Goal: Task Accomplishment & Management: Complete application form

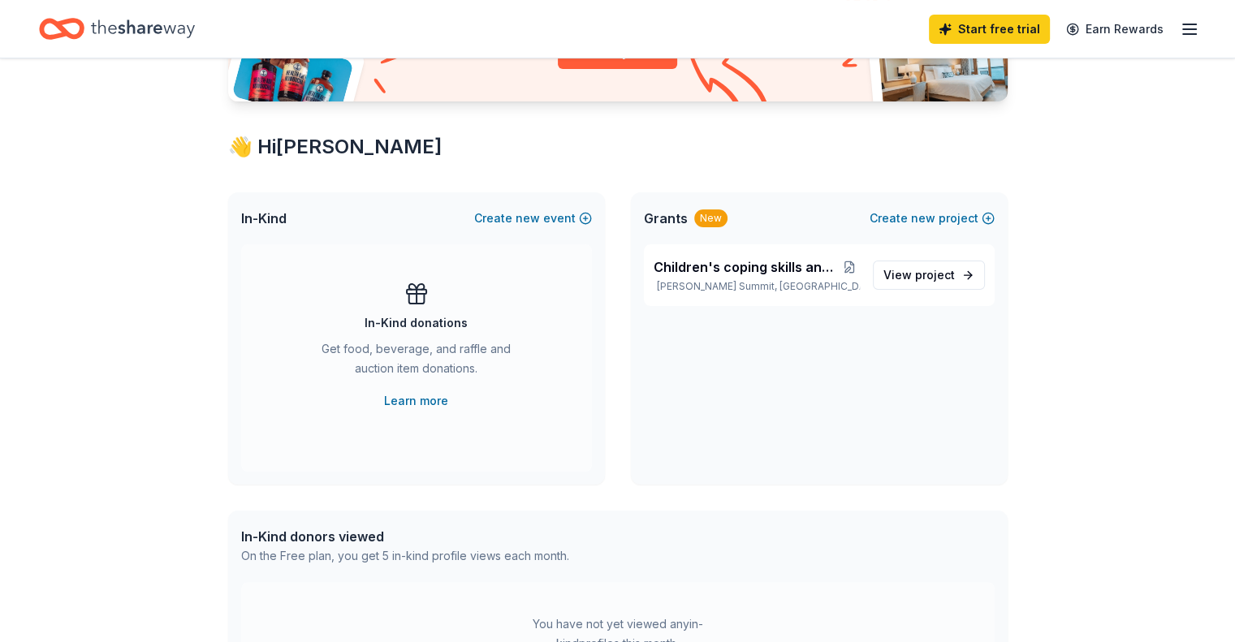
scroll to position [227, 0]
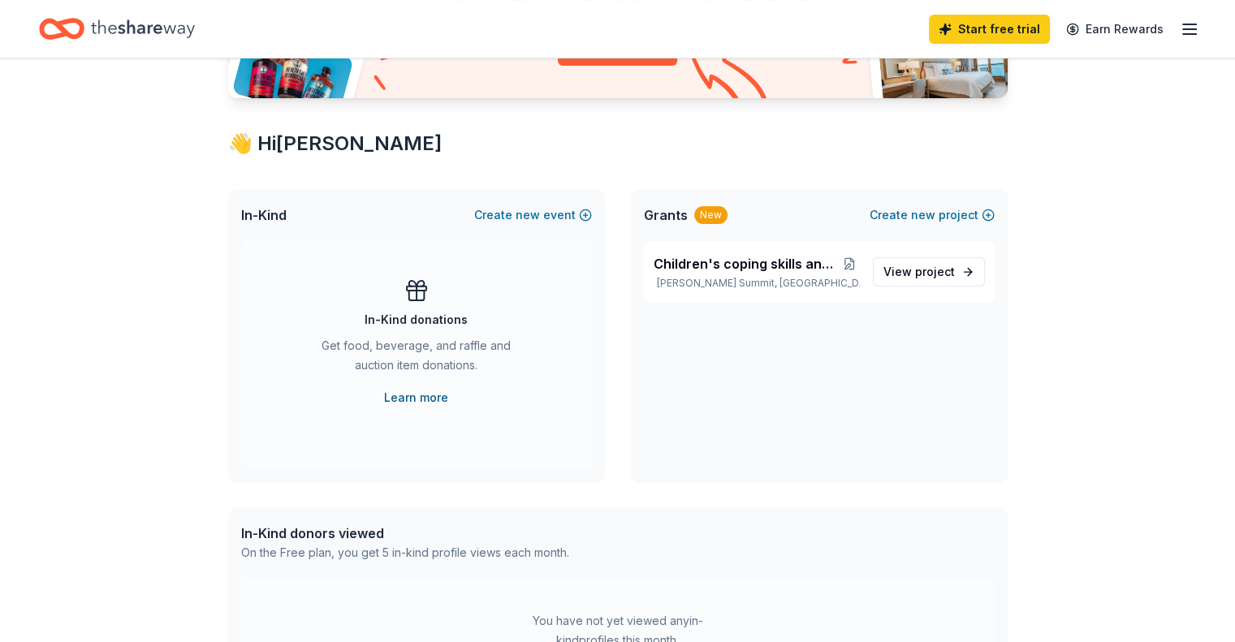
click at [412, 398] on link "Learn more" at bounding box center [416, 397] width 64 height 19
click at [406, 395] on link "Learn more" at bounding box center [416, 397] width 64 height 19
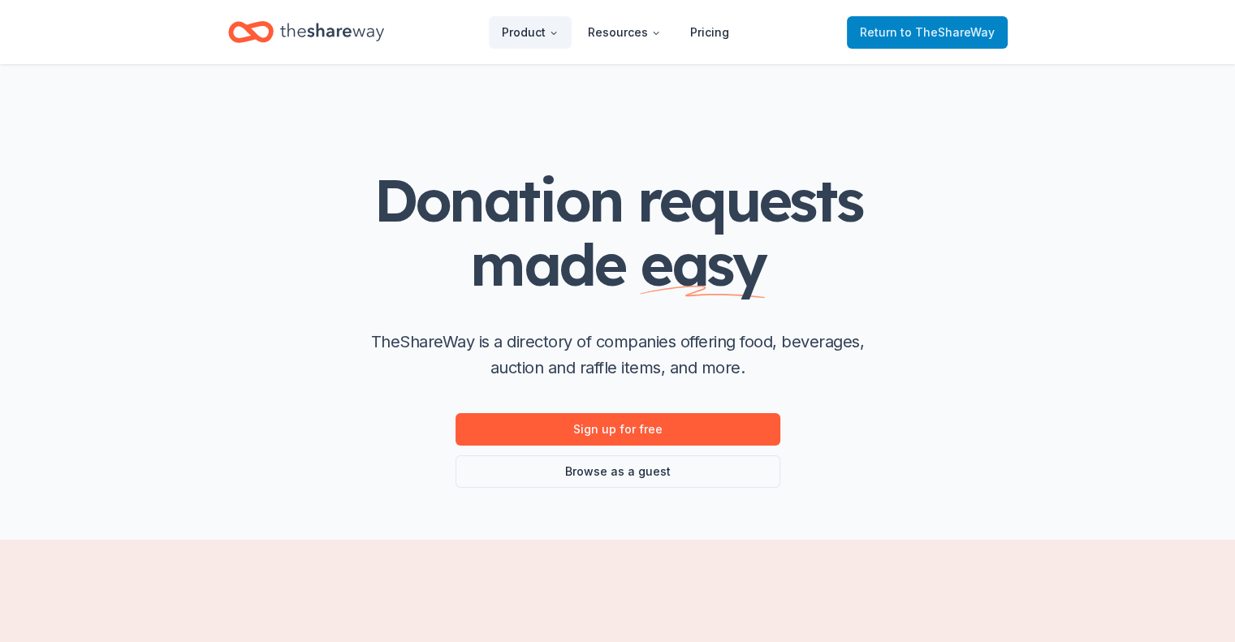
click at [923, 29] on span "to TheShareWay" at bounding box center [947, 32] width 94 height 14
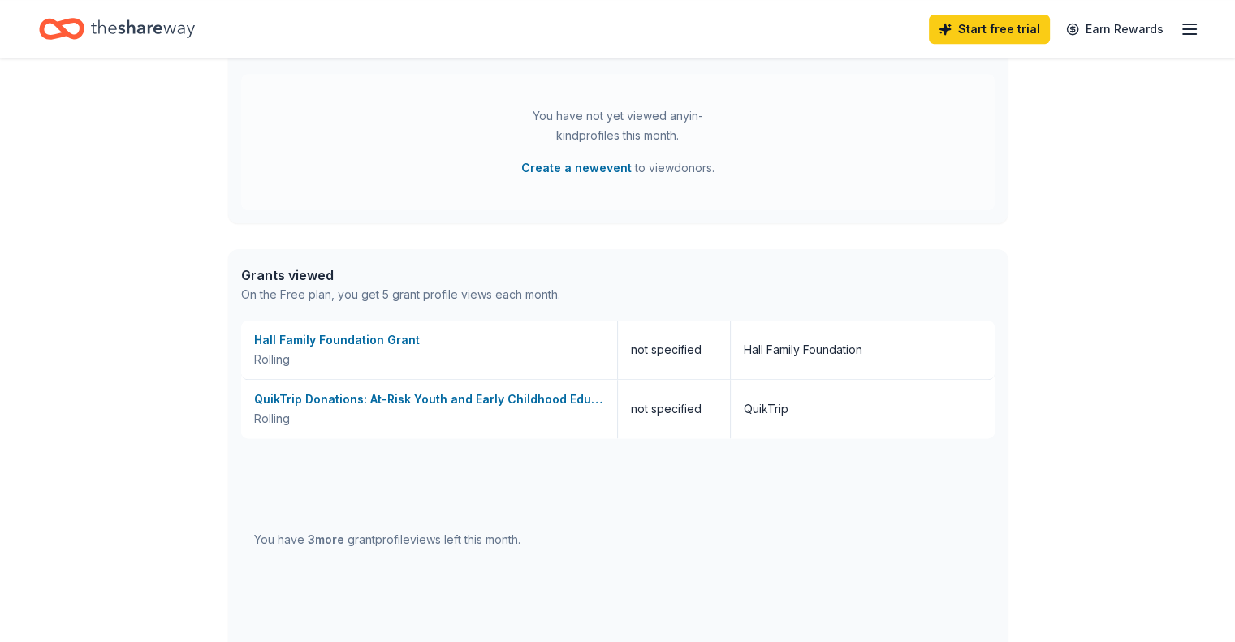
scroll to position [734, 0]
click at [341, 397] on div "QuikTrip Donations: At-Risk Youth and Early Childhood Education" at bounding box center [429, 397] width 350 height 19
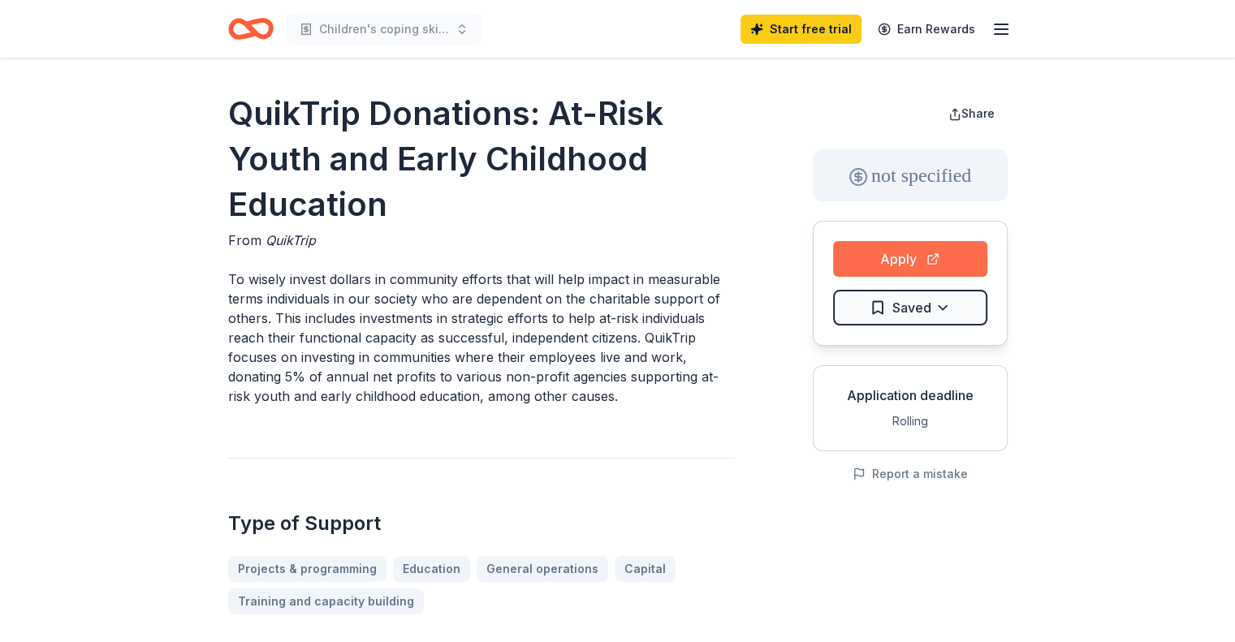
click at [918, 254] on button "Apply" at bounding box center [910, 259] width 154 height 36
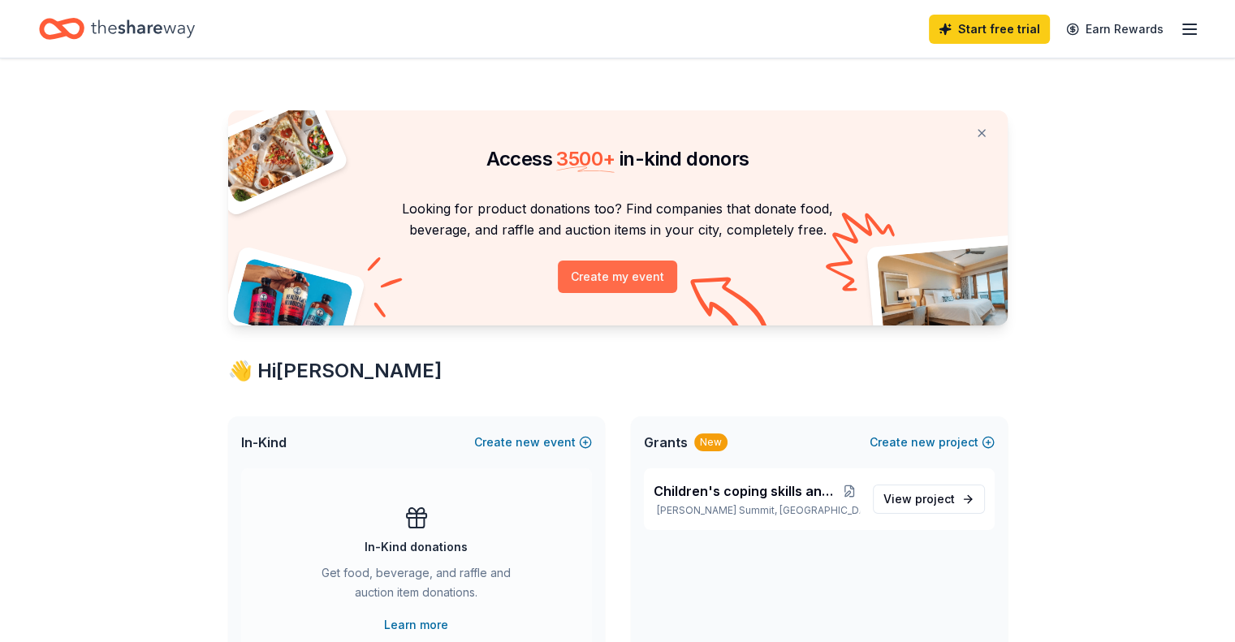
click at [592, 272] on button "Create my event" at bounding box center [617, 277] width 119 height 32
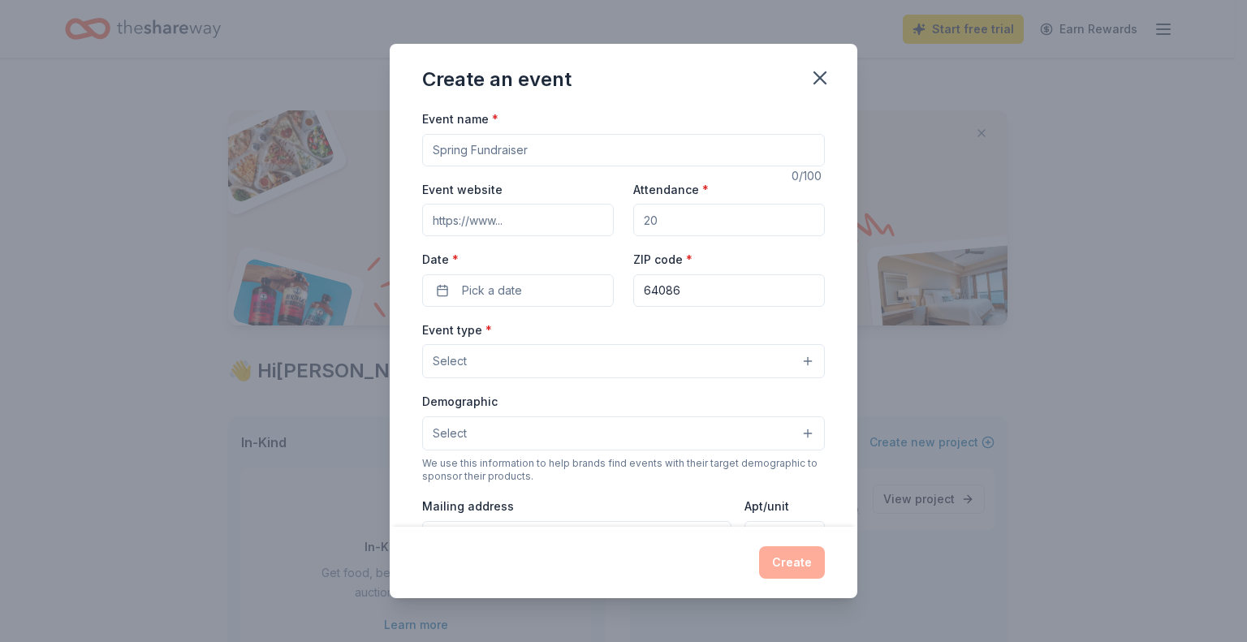
click at [435, 153] on input "Event name *" at bounding box center [623, 150] width 403 height 32
type input "Children's Services Fall Feat"
click at [667, 215] on input "Attendance *" at bounding box center [729, 220] width 192 height 32
type input "300"
click at [460, 292] on button "Pick a date" at bounding box center [518, 290] width 192 height 32
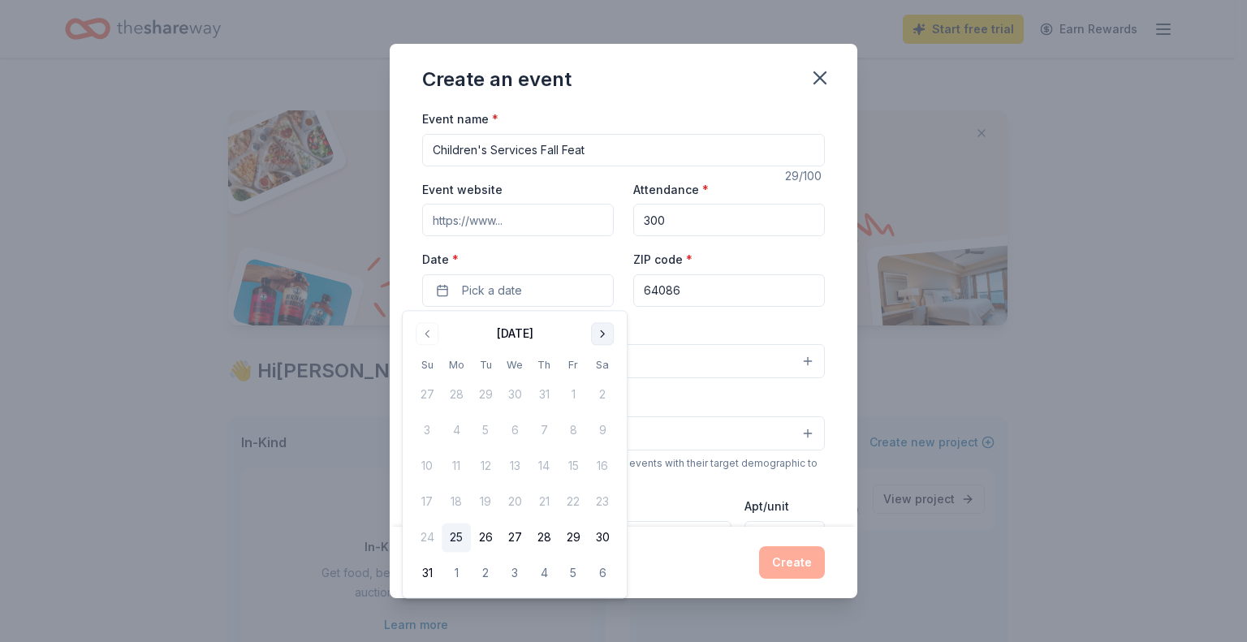
click at [599, 330] on button "Go to next month" at bounding box center [602, 333] width 23 height 23
click at [573, 431] on button "10" at bounding box center [573, 431] width 29 height 29
click at [741, 334] on div "Event type * Select" at bounding box center [623, 349] width 403 height 59
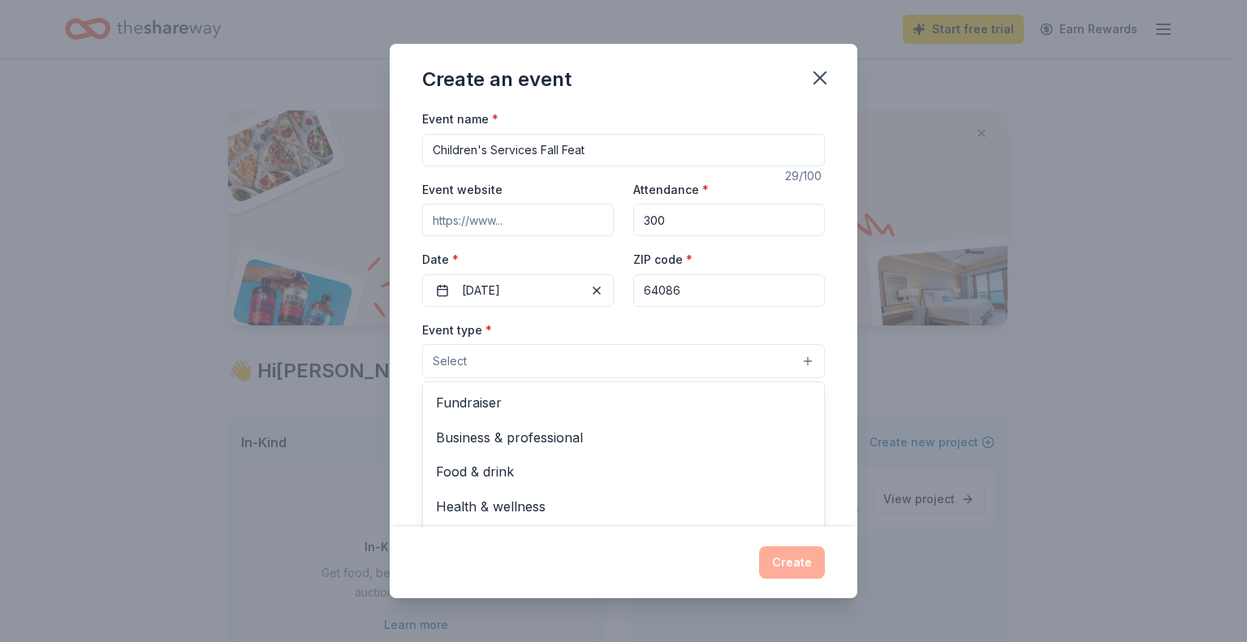
click at [457, 360] on span "Select" at bounding box center [450, 361] width 34 height 19
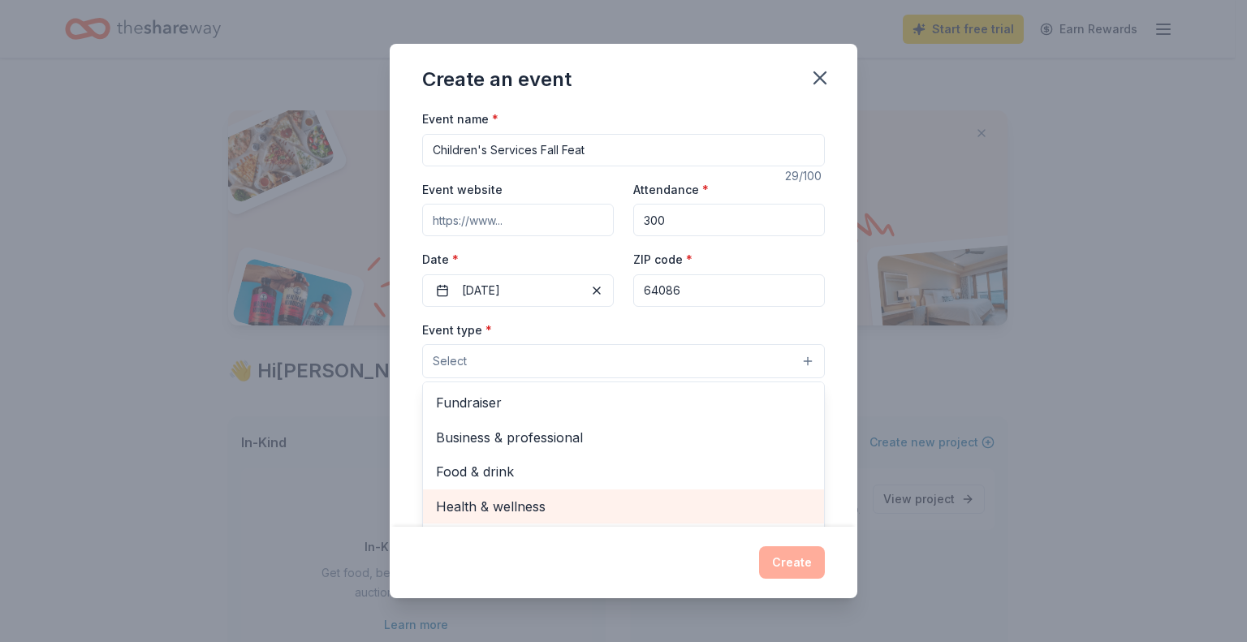
click at [494, 503] on span "Health & wellness" at bounding box center [623, 506] width 375 height 21
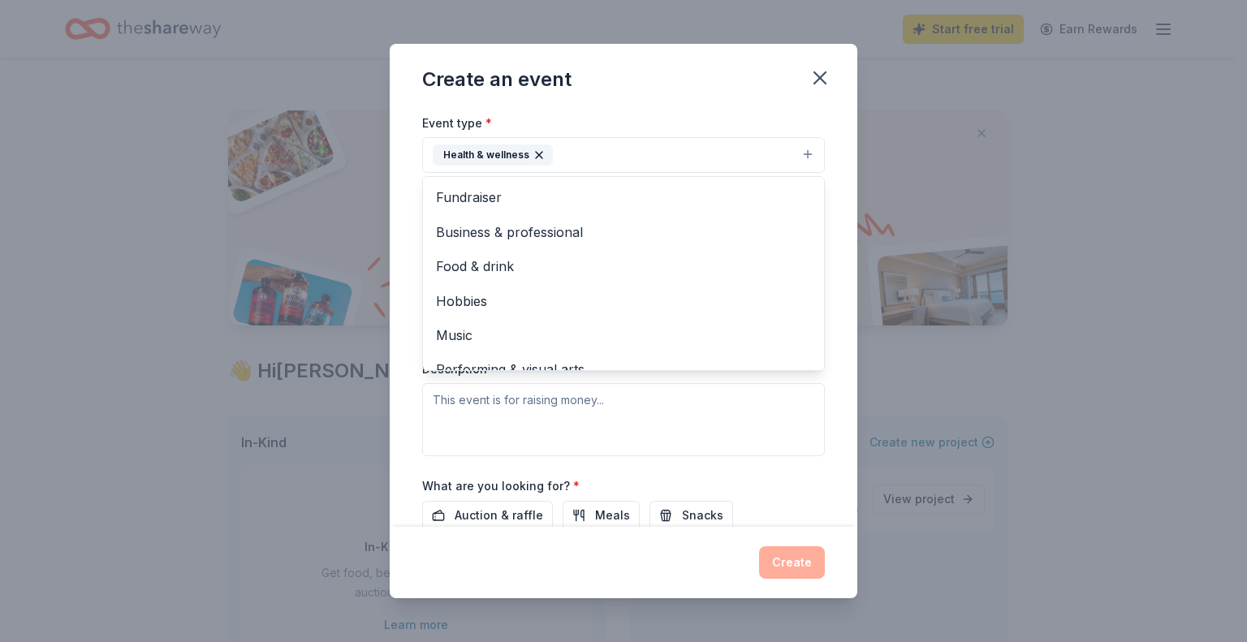
scroll to position [214, 0]
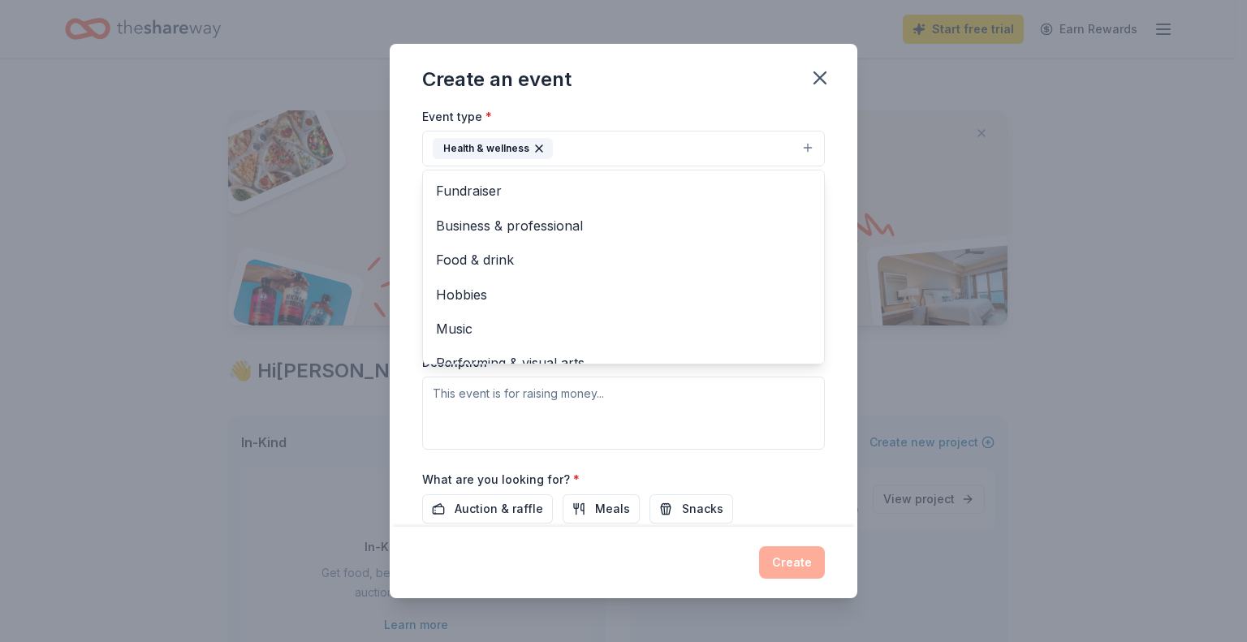
click at [448, 394] on div "Event type * Health & wellness Fundraiser Business & professional Food & drink …" at bounding box center [623, 277] width 403 height 343
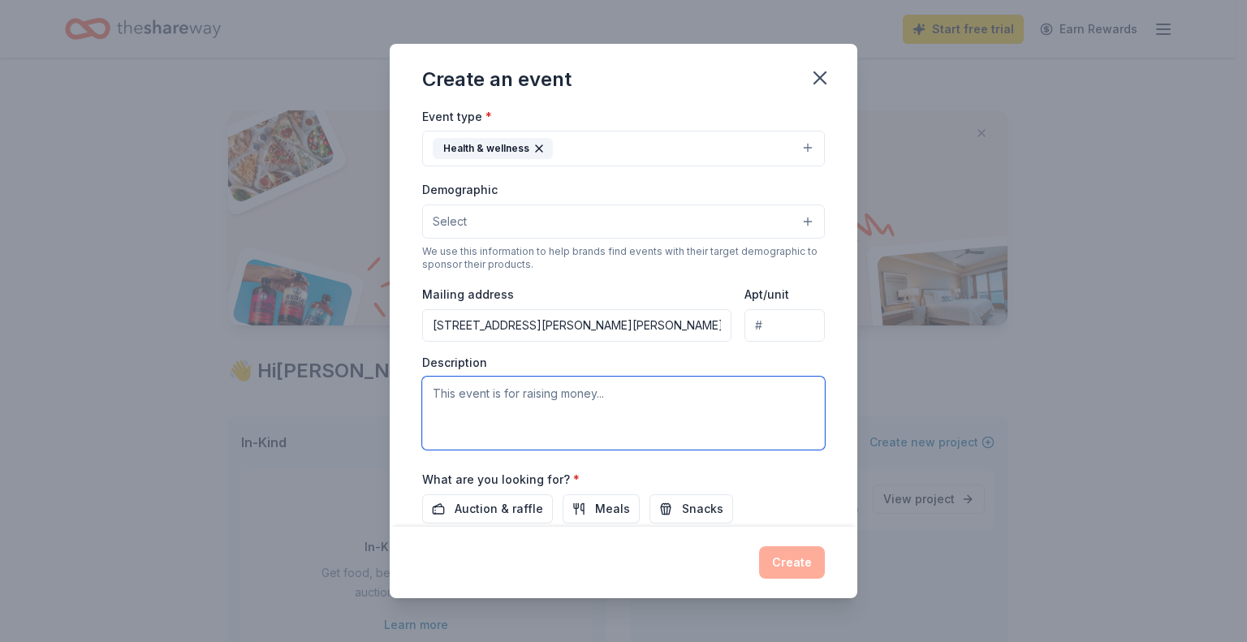
click at [434, 396] on textarea at bounding box center [623, 413] width 403 height 73
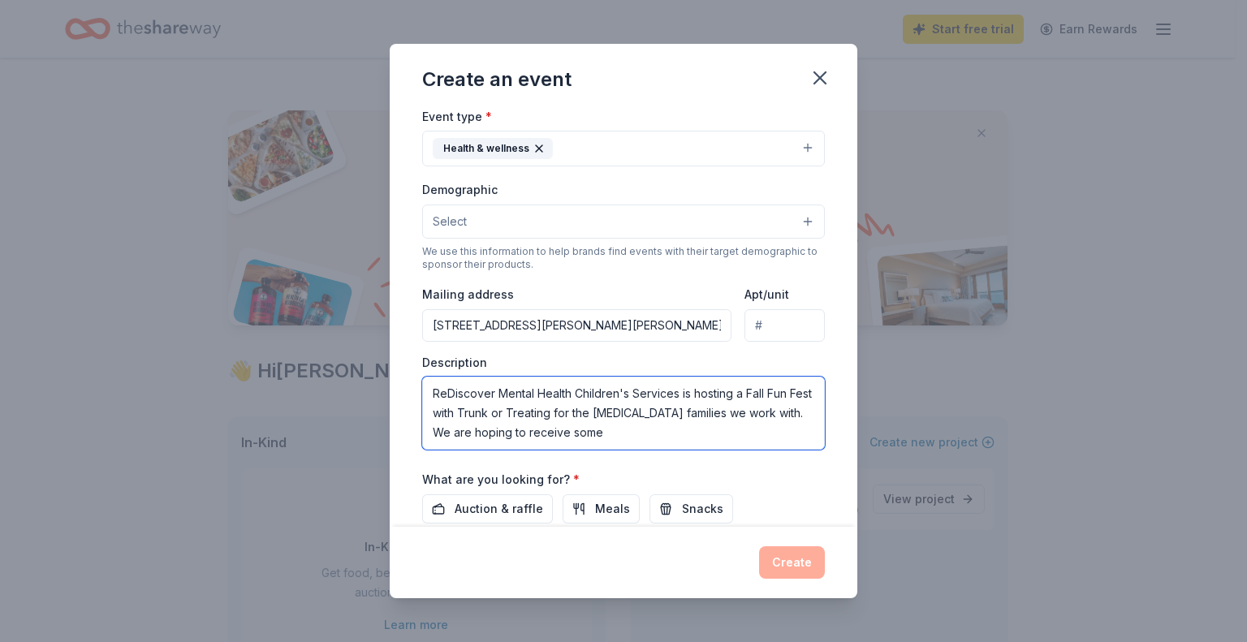
type textarea "ReDiscover Mental Health Children's Services is hosting a Fall Fun Fest with Tr…"
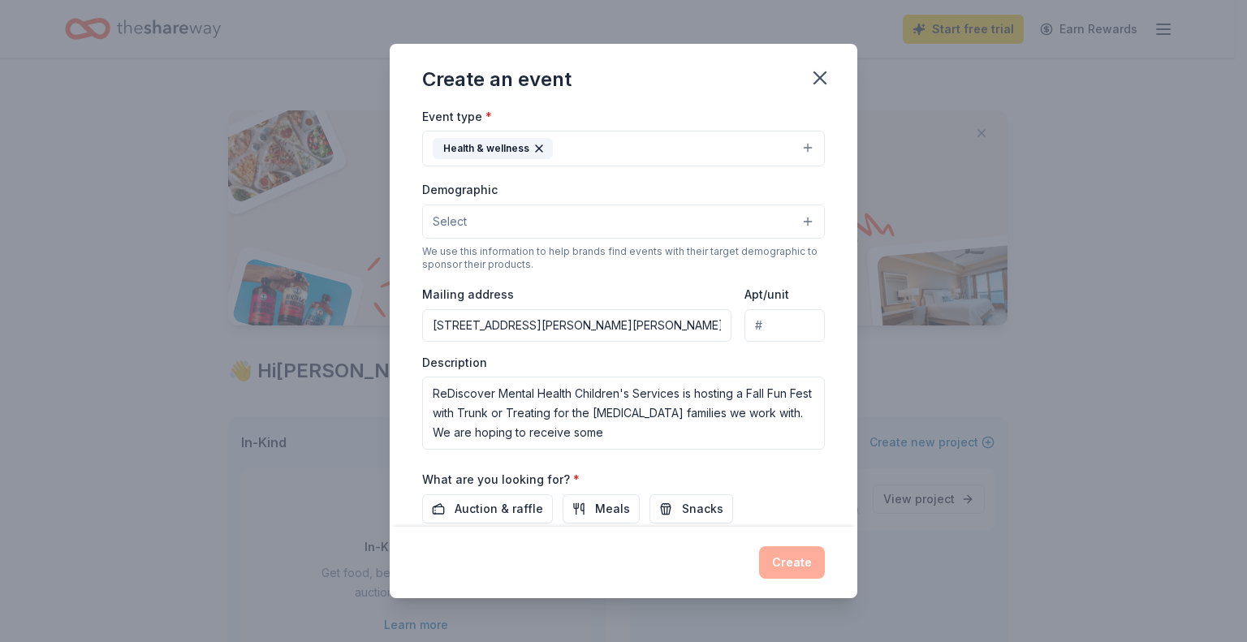
click at [796, 219] on button "Select" at bounding box center [623, 222] width 403 height 34
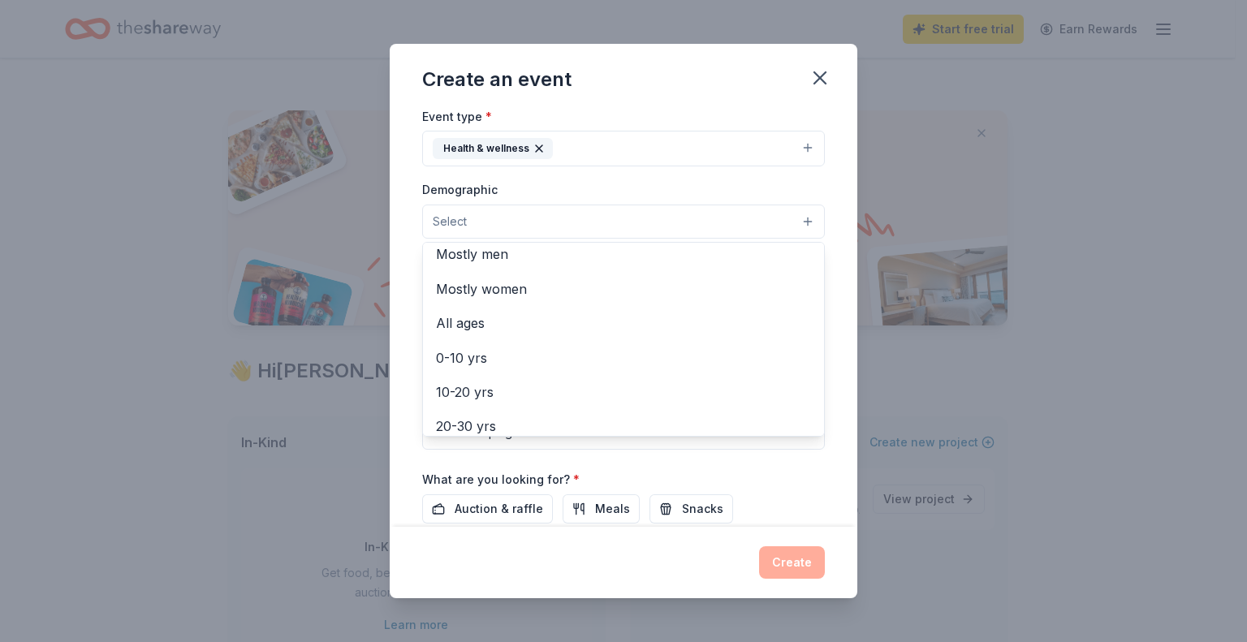
scroll to position [0, 0]
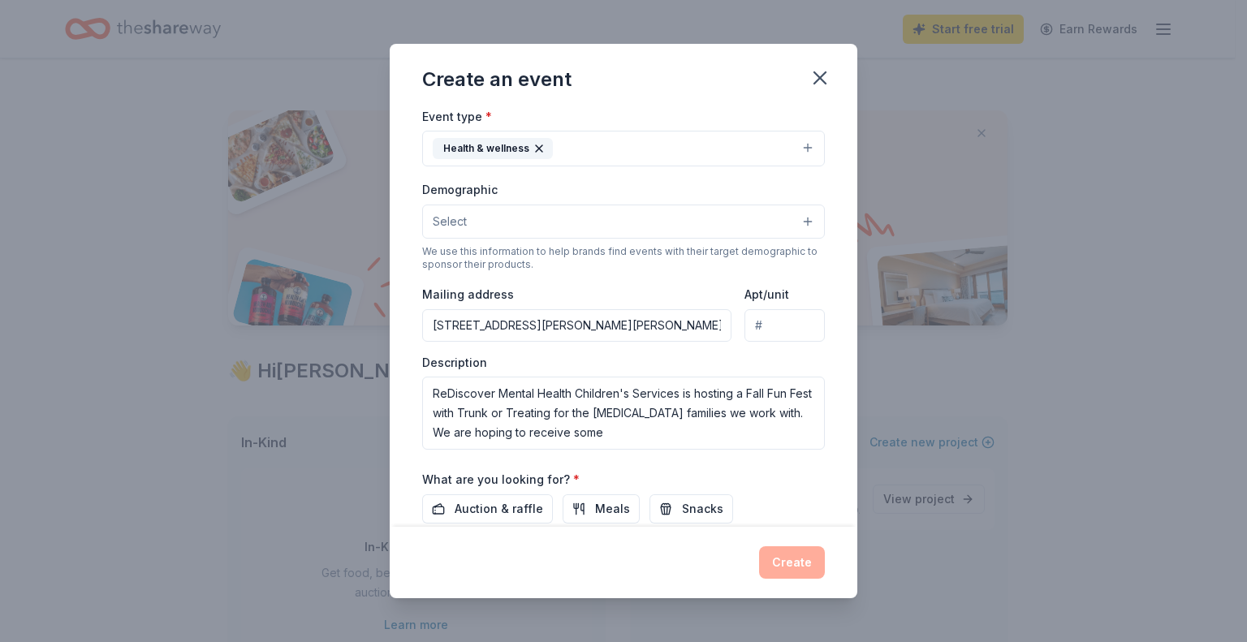
click at [461, 222] on span "Select" at bounding box center [450, 221] width 34 height 19
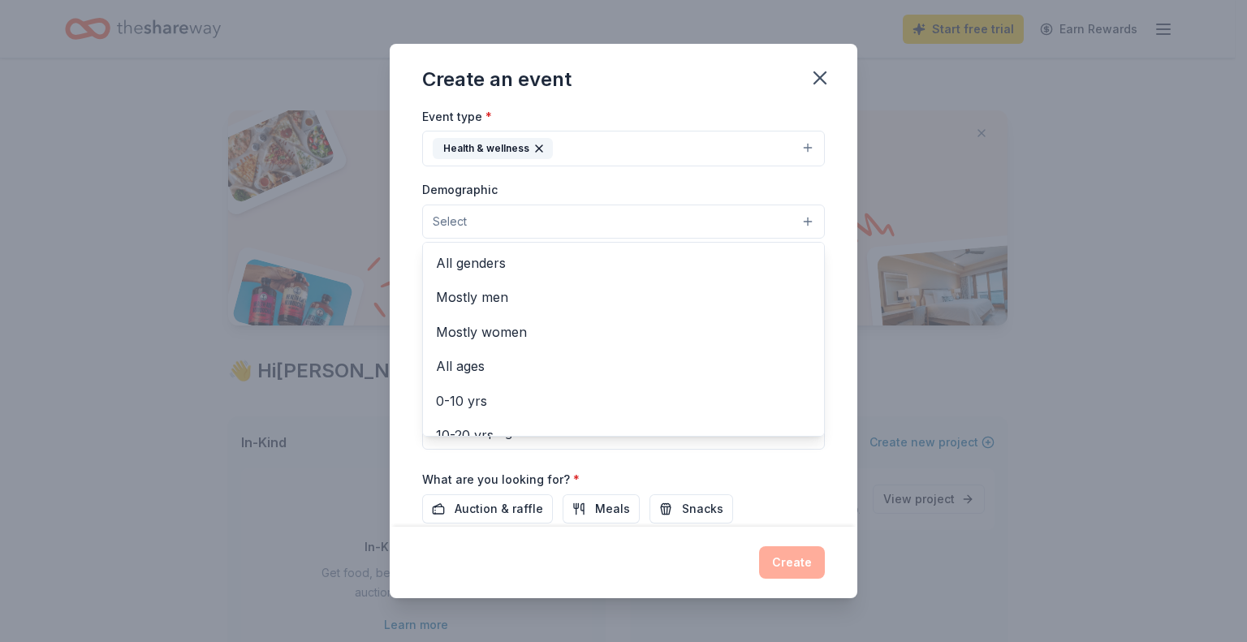
click at [461, 222] on span "Select" at bounding box center [450, 221] width 34 height 19
click at [487, 266] on span "All genders" at bounding box center [623, 263] width 375 height 21
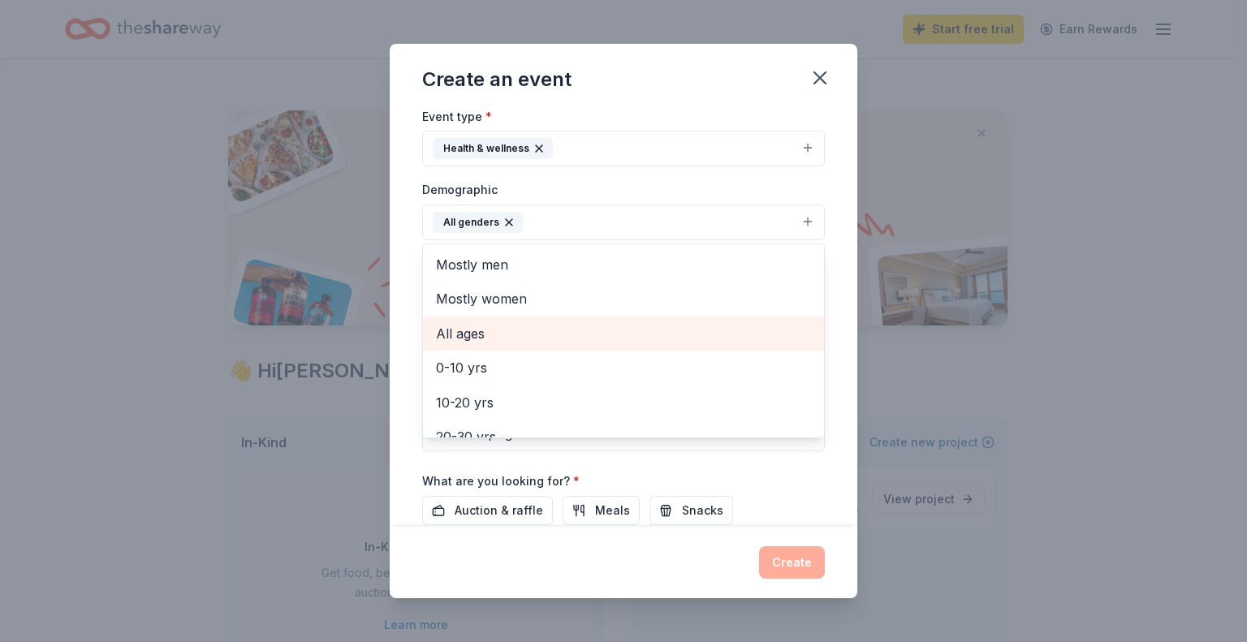
click at [451, 340] on span "All ages" at bounding box center [623, 333] width 375 height 21
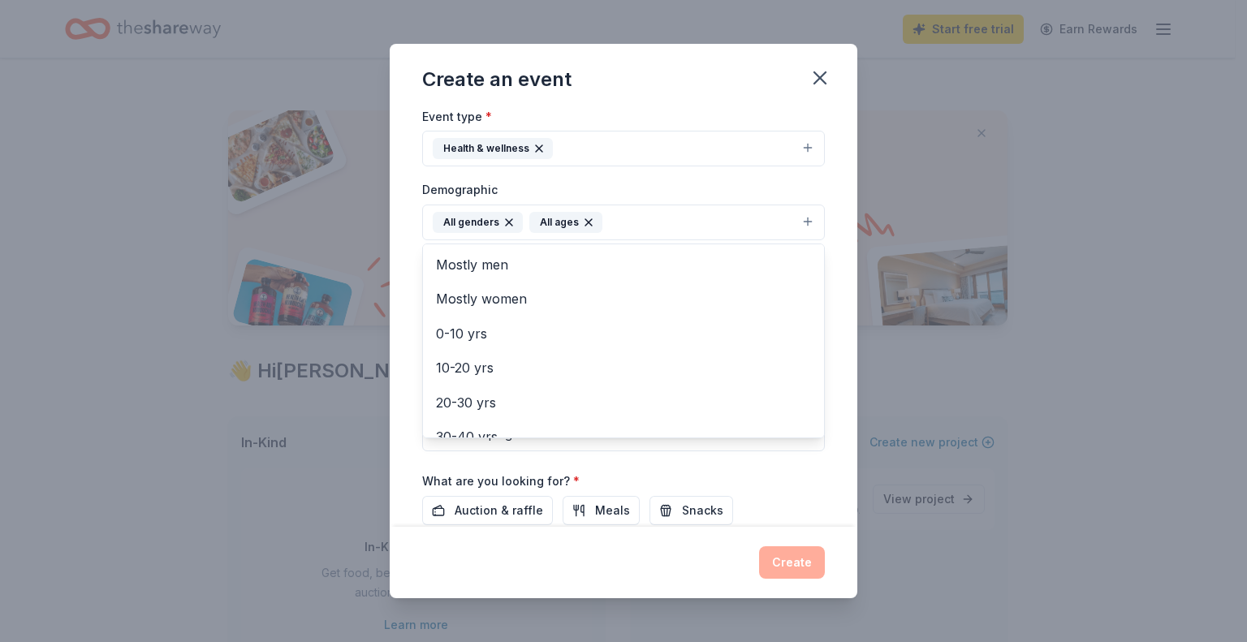
click at [504, 227] on icon "button" at bounding box center [509, 222] width 13 height 13
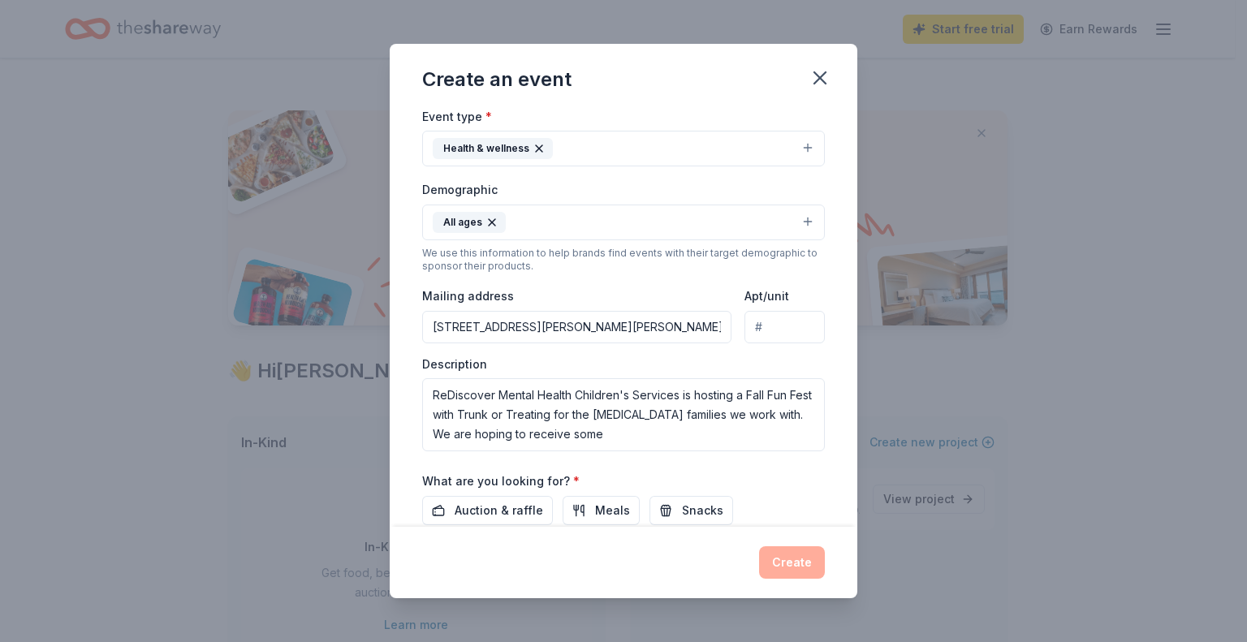
click at [494, 229] on div "All ages" at bounding box center [469, 222] width 73 height 21
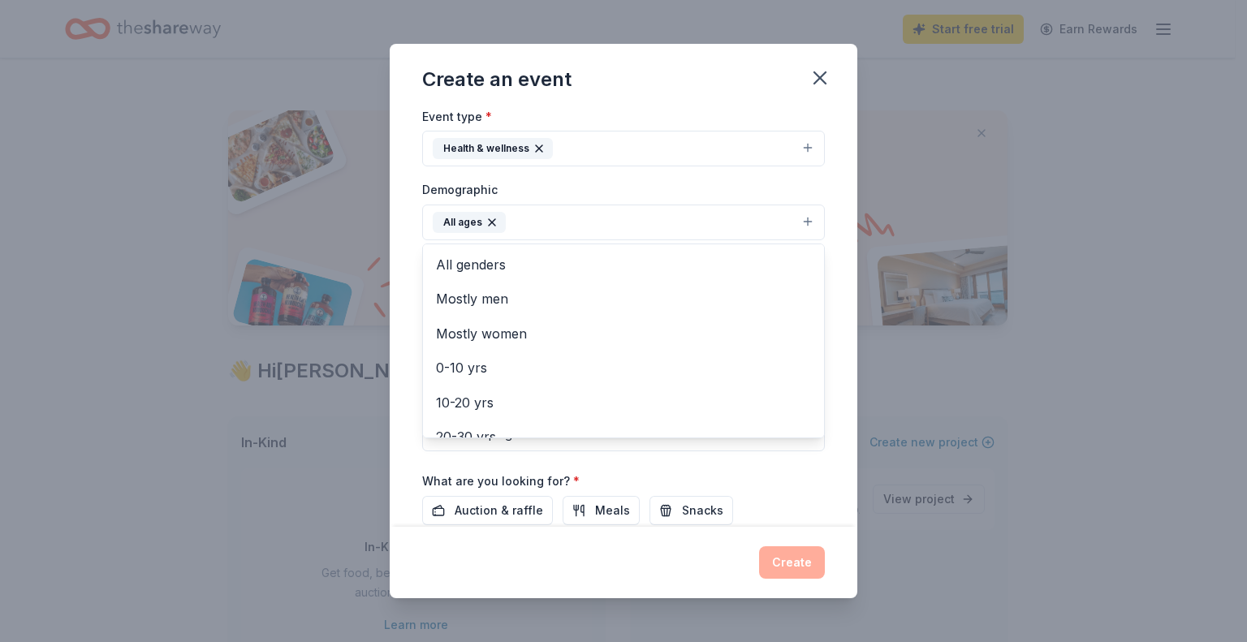
click at [489, 219] on icon "button" at bounding box center [492, 222] width 6 height 6
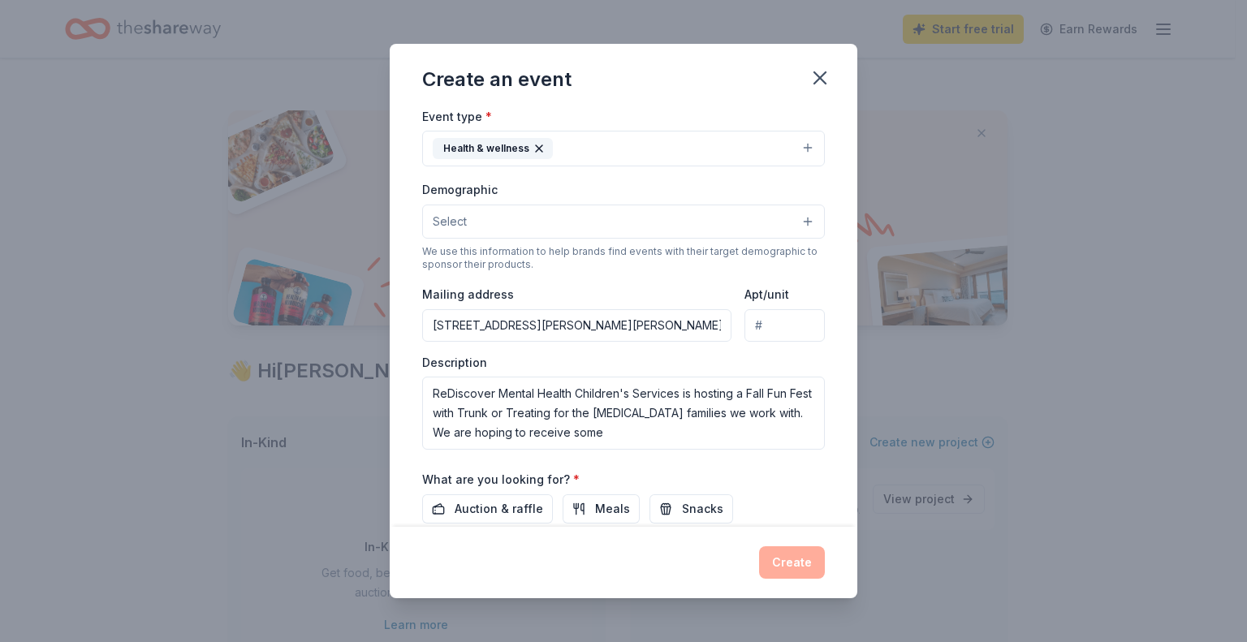
click at [793, 223] on button "Select" at bounding box center [623, 222] width 403 height 34
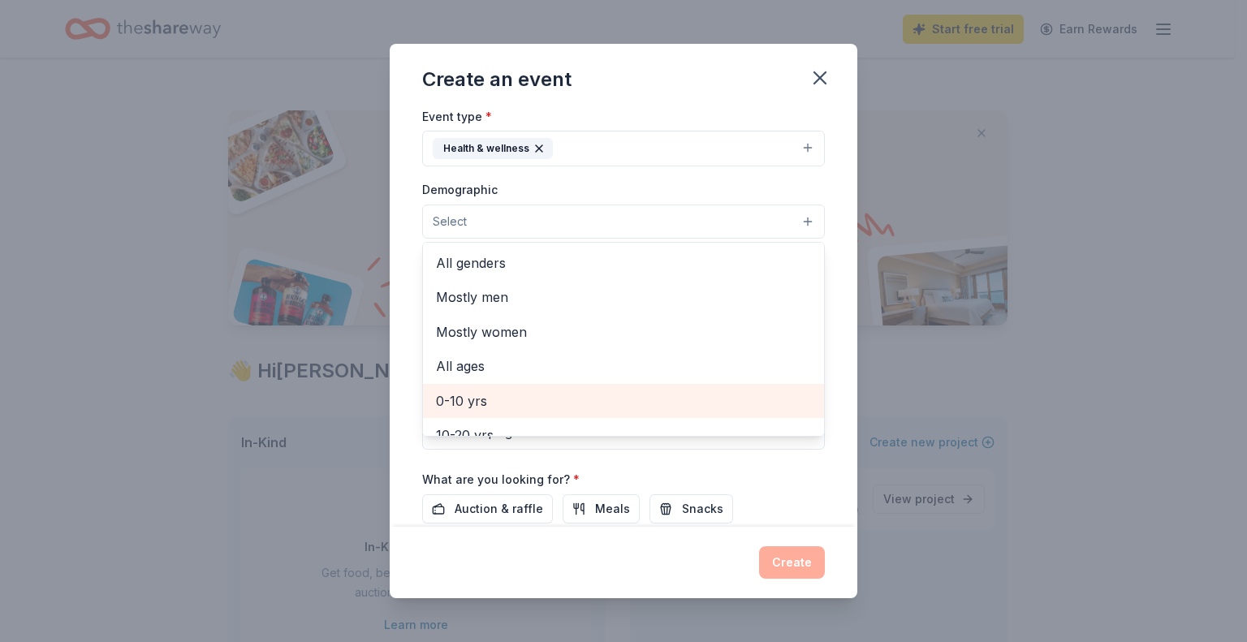
click at [475, 401] on span "0-10 yrs" at bounding box center [623, 401] width 375 height 21
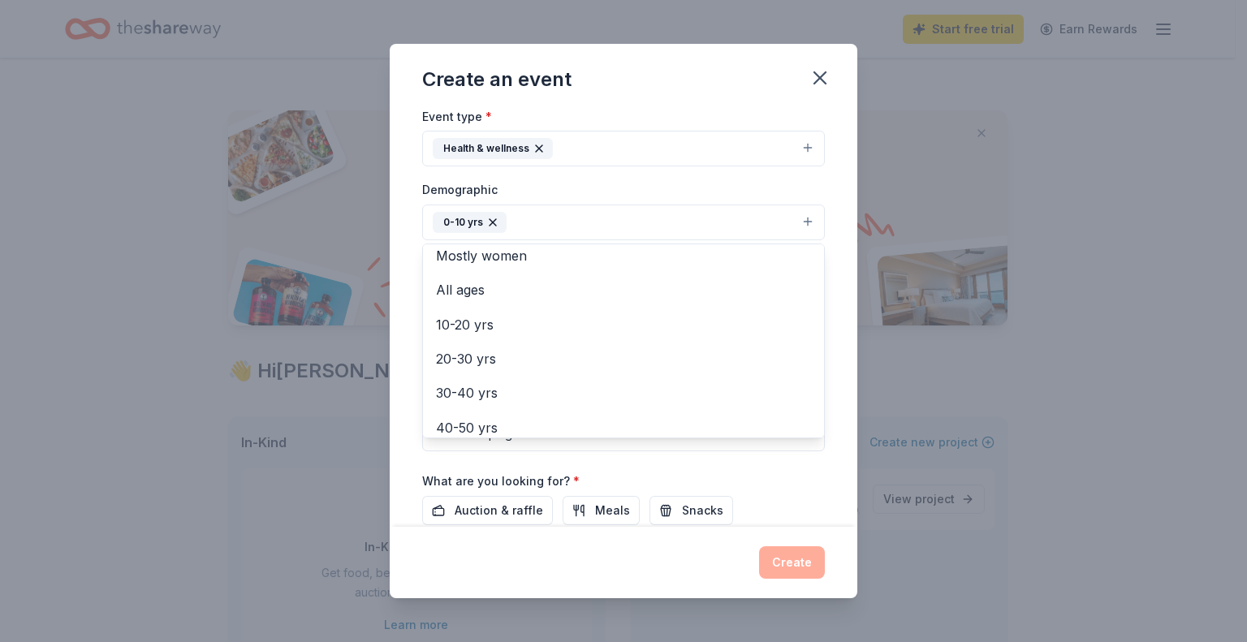
scroll to position [87, 0]
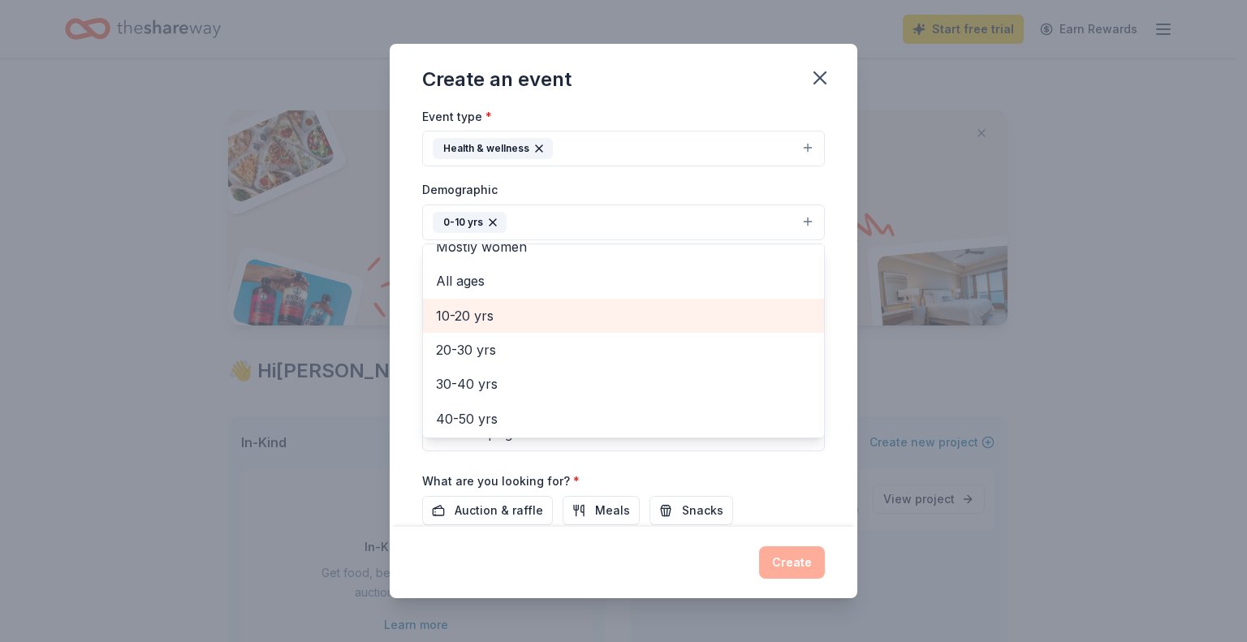
click at [460, 313] on span "10-20 yrs" at bounding box center [623, 315] width 375 height 21
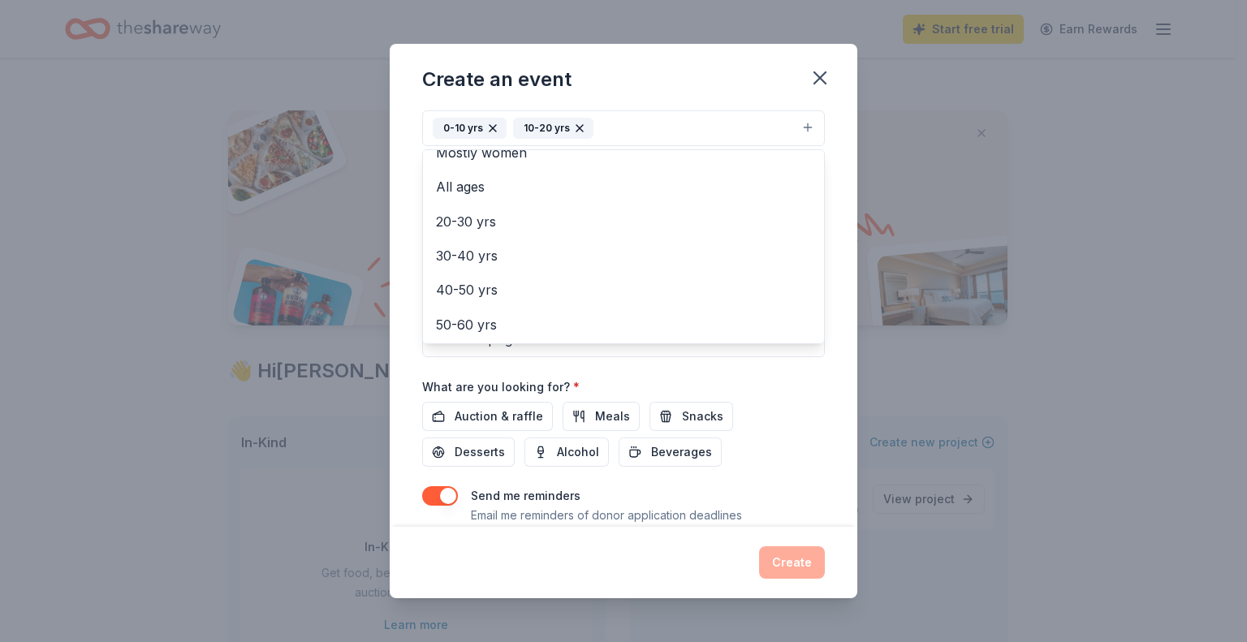
scroll to position [306, 0]
click at [678, 417] on div "Event name * Children's Services Fall Feat 29 /100 Event website Attendance * 3…" at bounding box center [623, 179] width 403 height 753
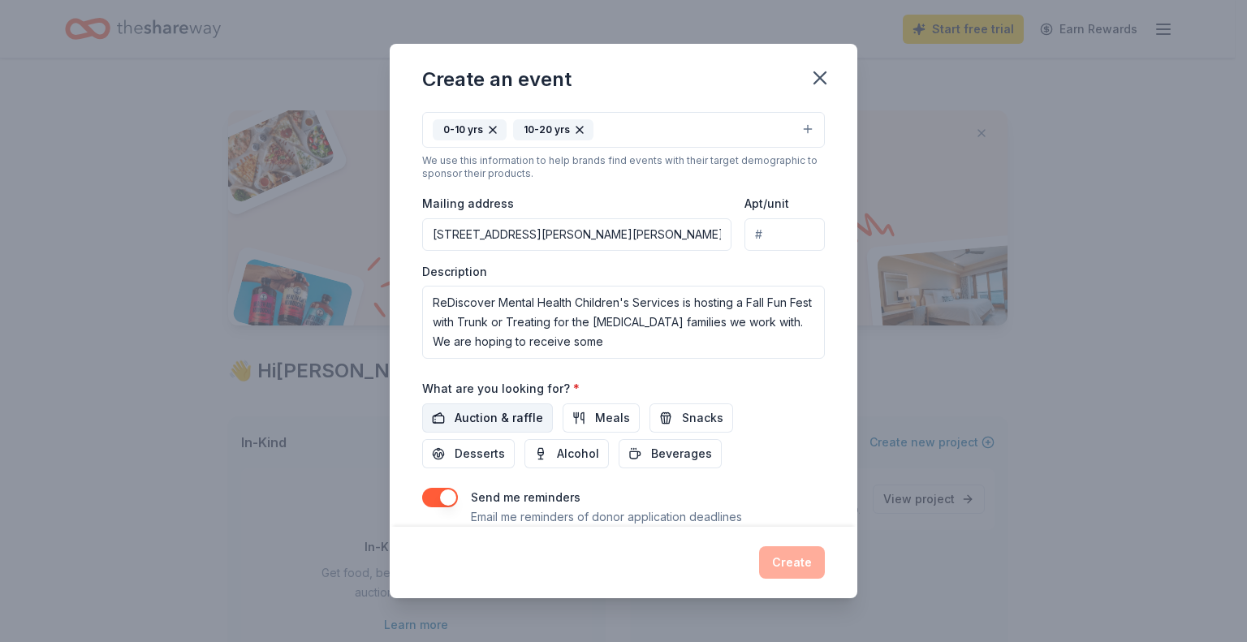
click at [471, 417] on span "Auction & raffle" at bounding box center [499, 417] width 89 height 19
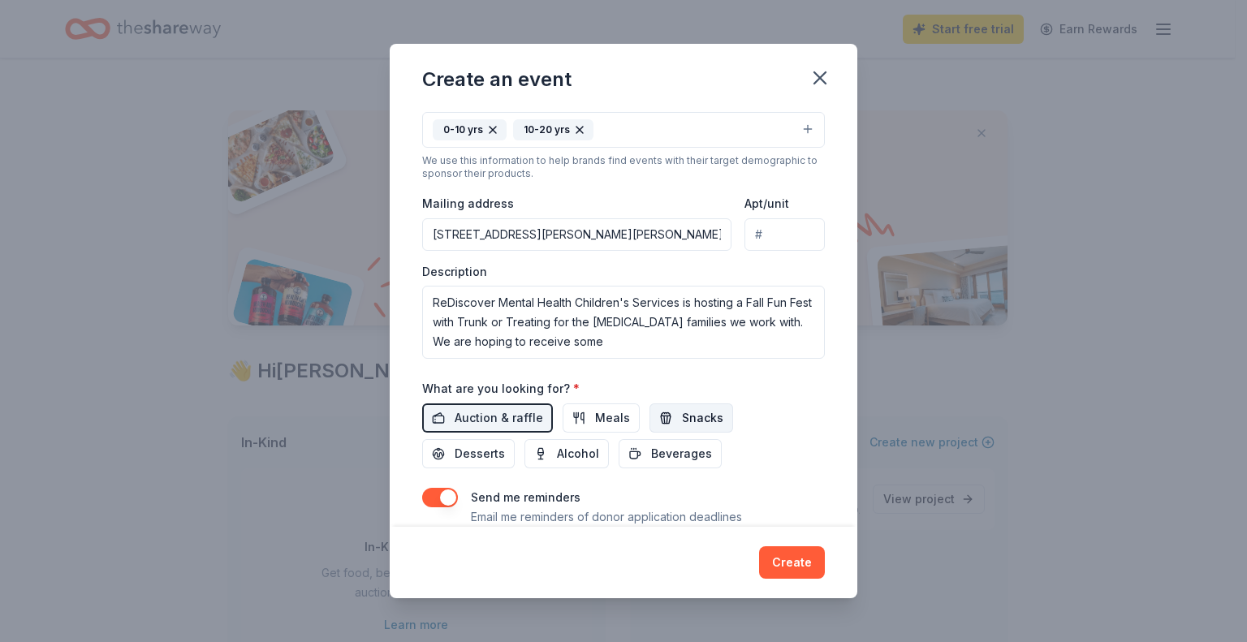
click at [682, 414] on span "Snacks" at bounding box center [702, 417] width 41 height 19
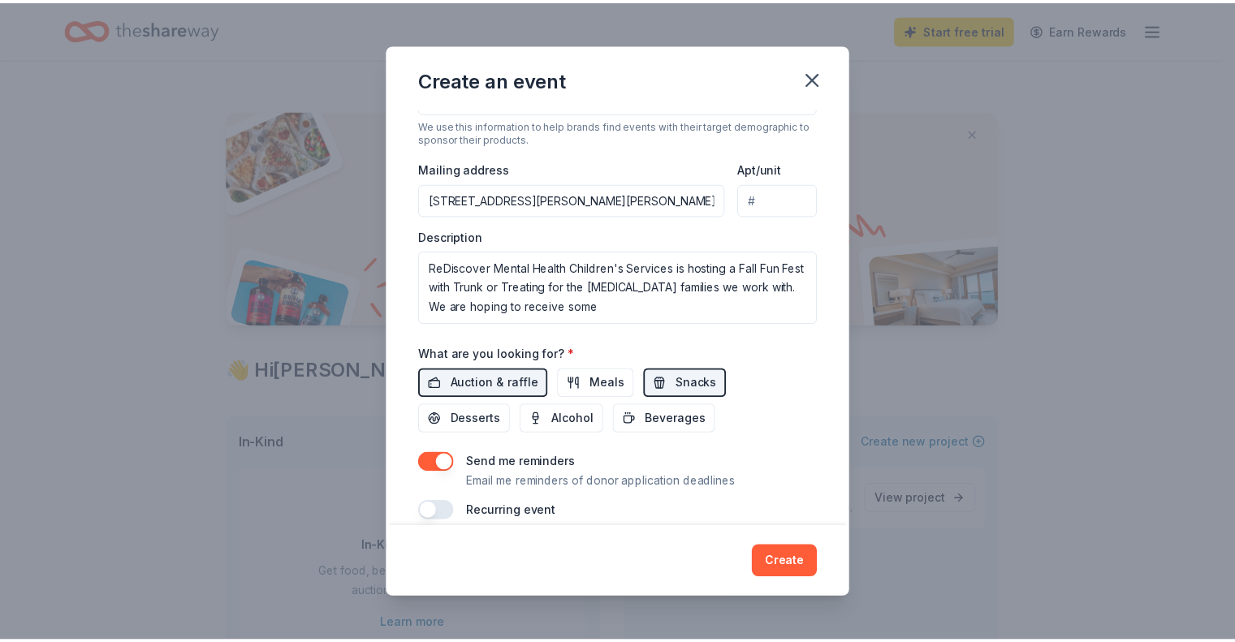
scroll to position [360, 0]
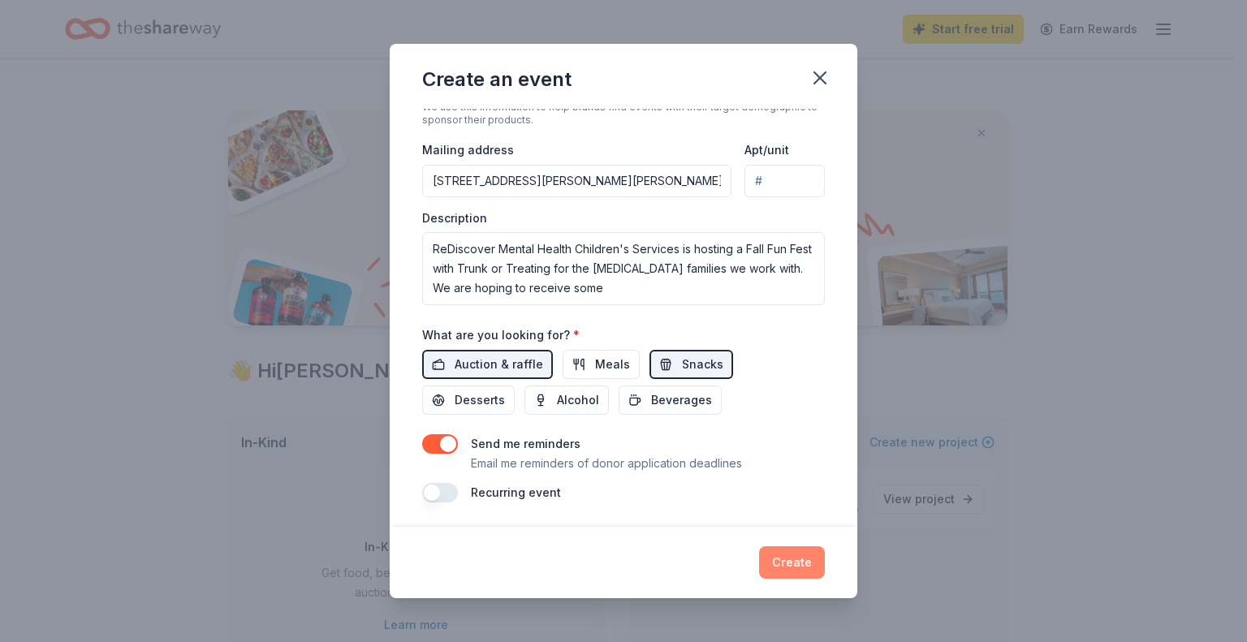
click at [805, 559] on button "Create" at bounding box center [792, 562] width 66 height 32
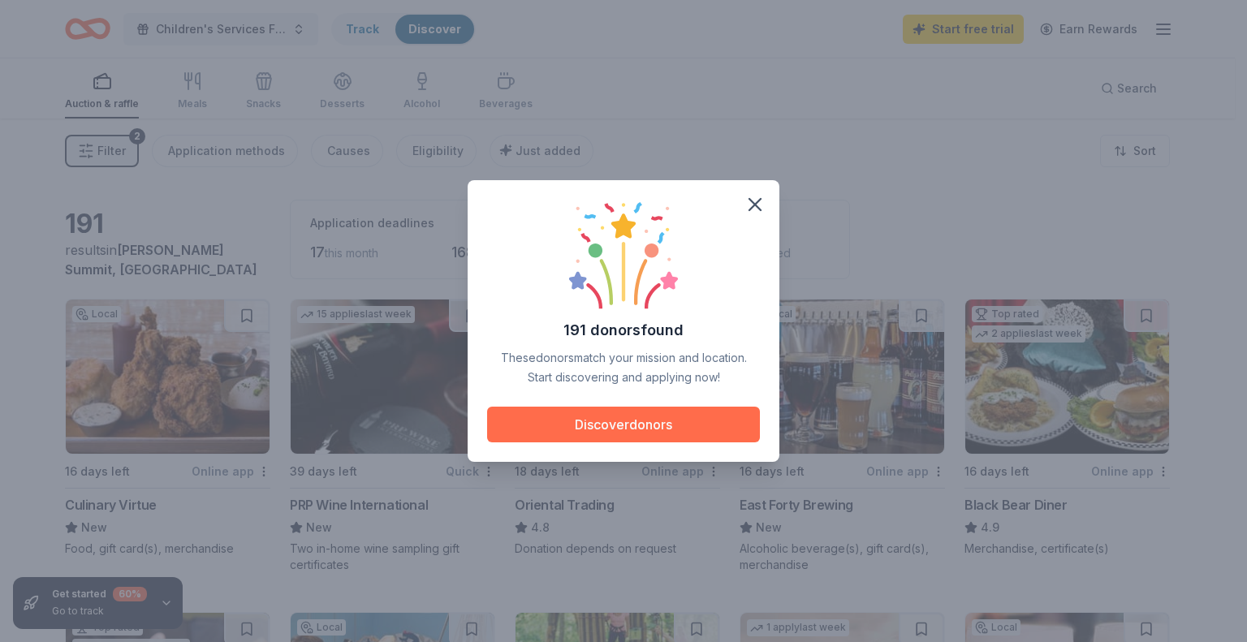
click at [652, 421] on button "Discover donors" at bounding box center [623, 425] width 273 height 36
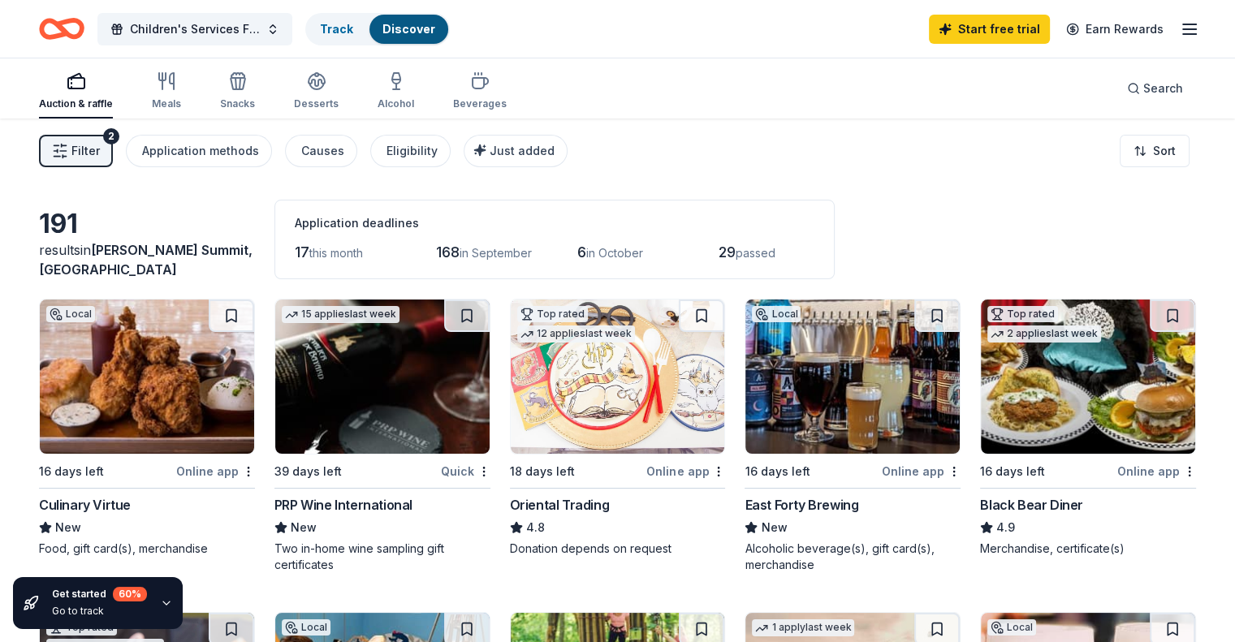
click at [676, 468] on div "Online app" at bounding box center [685, 471] width 79 height 20
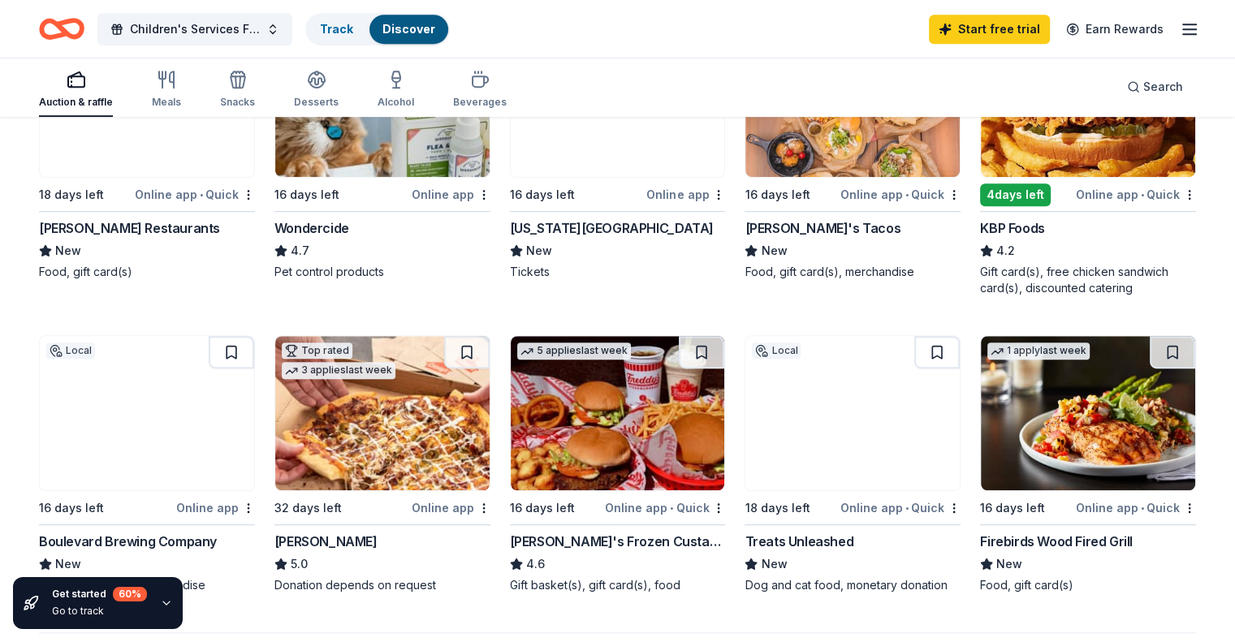
scroll to position [902, 0]
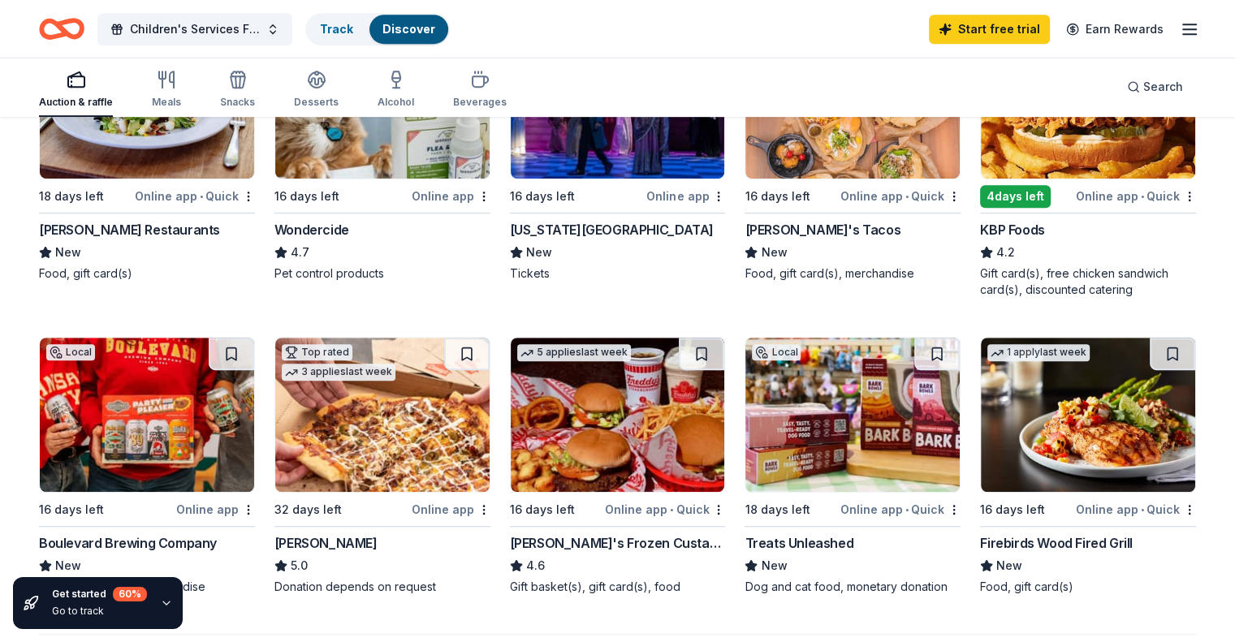
click at [446, 509] on div "Online app" at bounding box center [451, 509] width 79 height 20
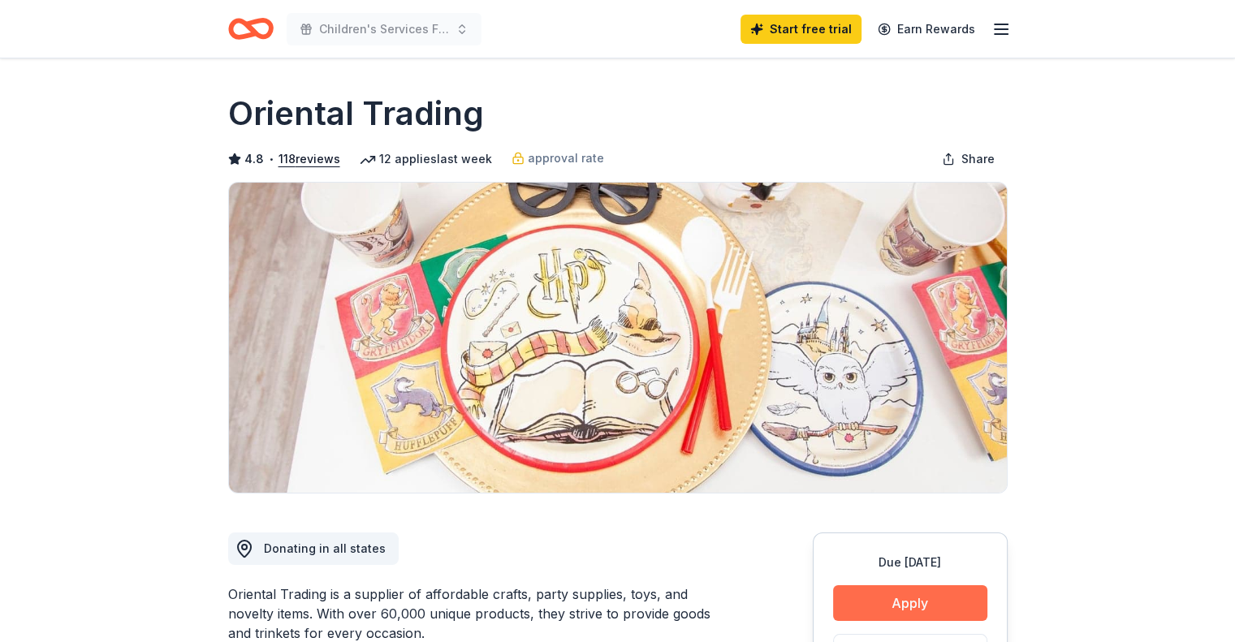
click at [913, 601] on button "Apply" at bounding box center [910, 603] width 154 height 36
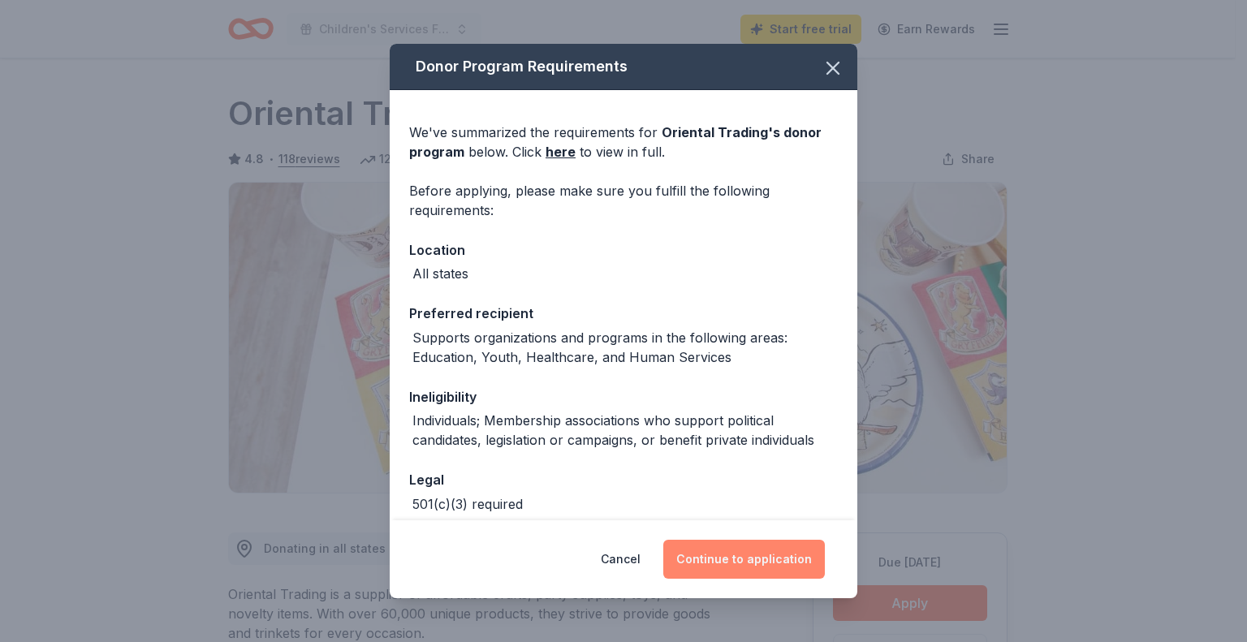
click at [711, 559] on button "Continue to application" at bounding box center [744, 559] width 162 height 39
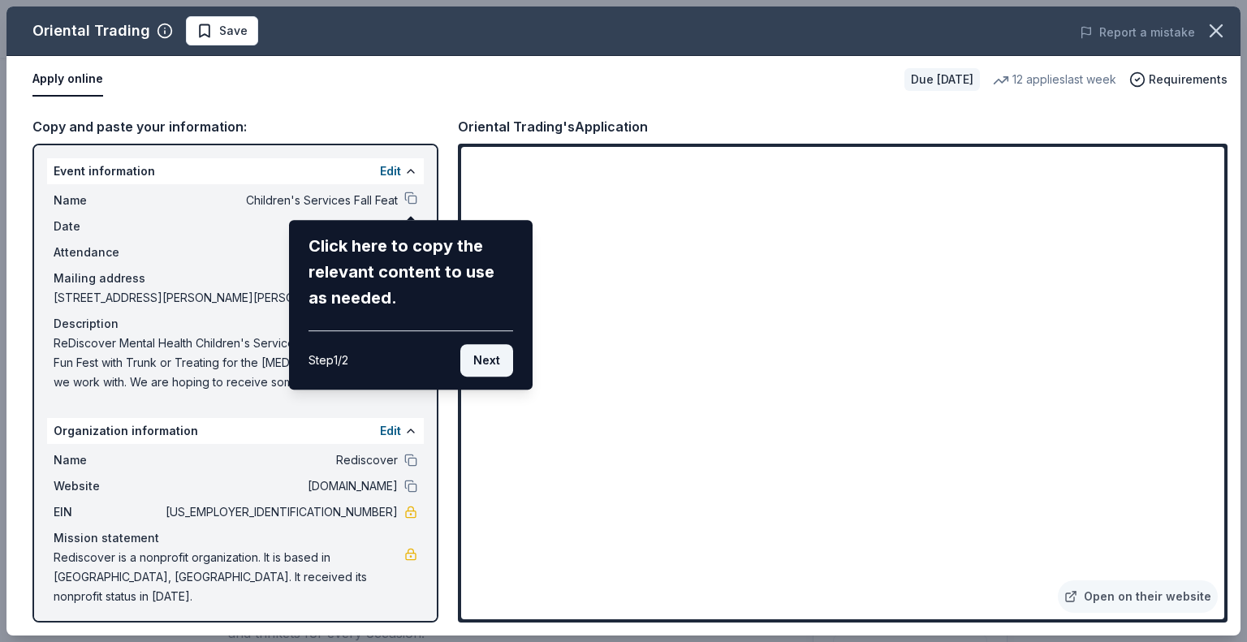
click at [482, 353] on button "Next" at bounding box center [486, 360] width 53 height 32
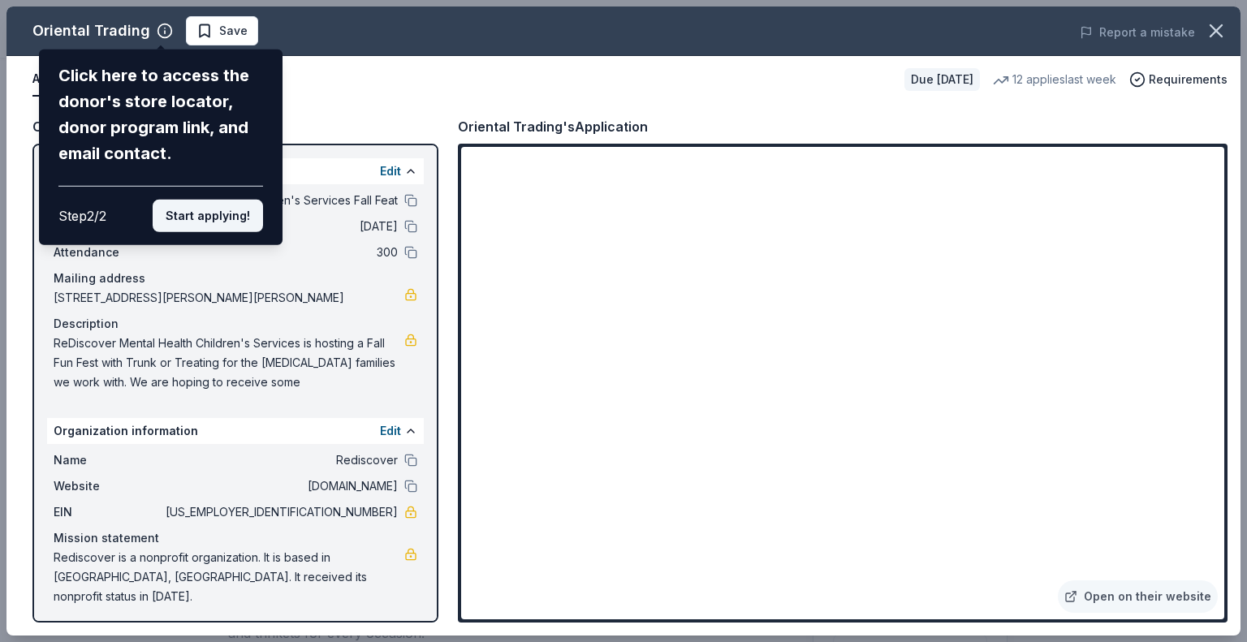
click at [216, 211] on button "Start applying!" at bounding box center [208, 216] width 110 height 32
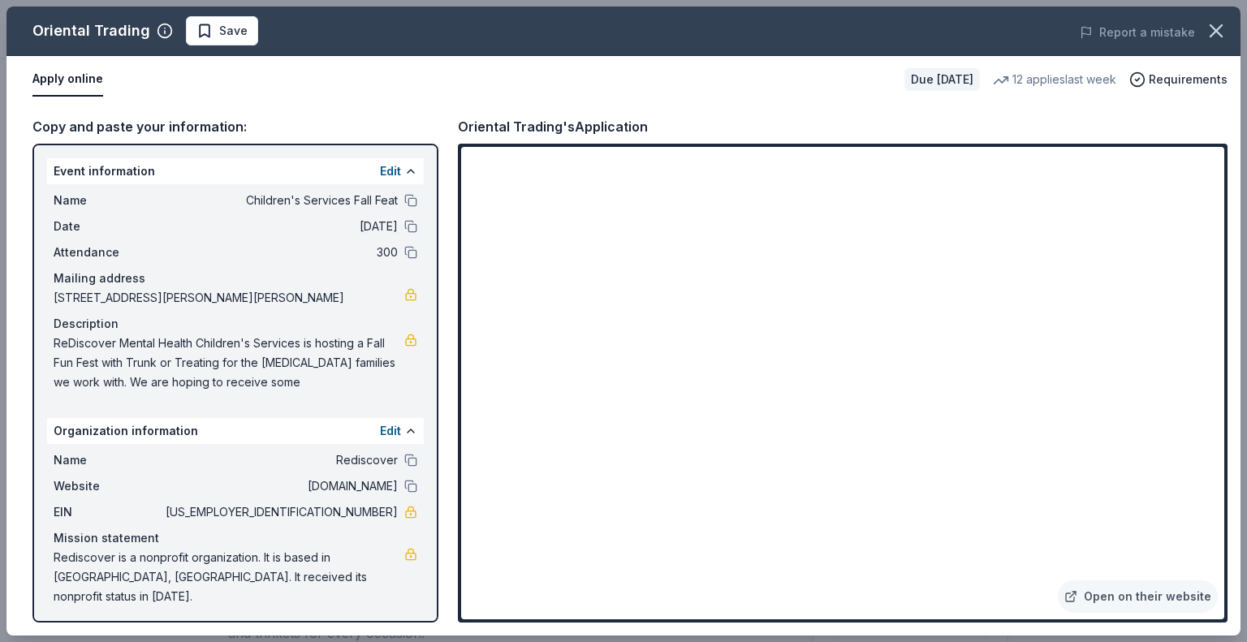
drag, startPoint x: 1220, startPoint y: 185, endPoint x: 1244, endPoint y: 270, distance: 88.7
click at [1234, 270] on div "Oriental Trading Save Report a mistake Apply online Due in 18 days 12 applies l…" at bounding box center [623, 321] width 1247 height 642
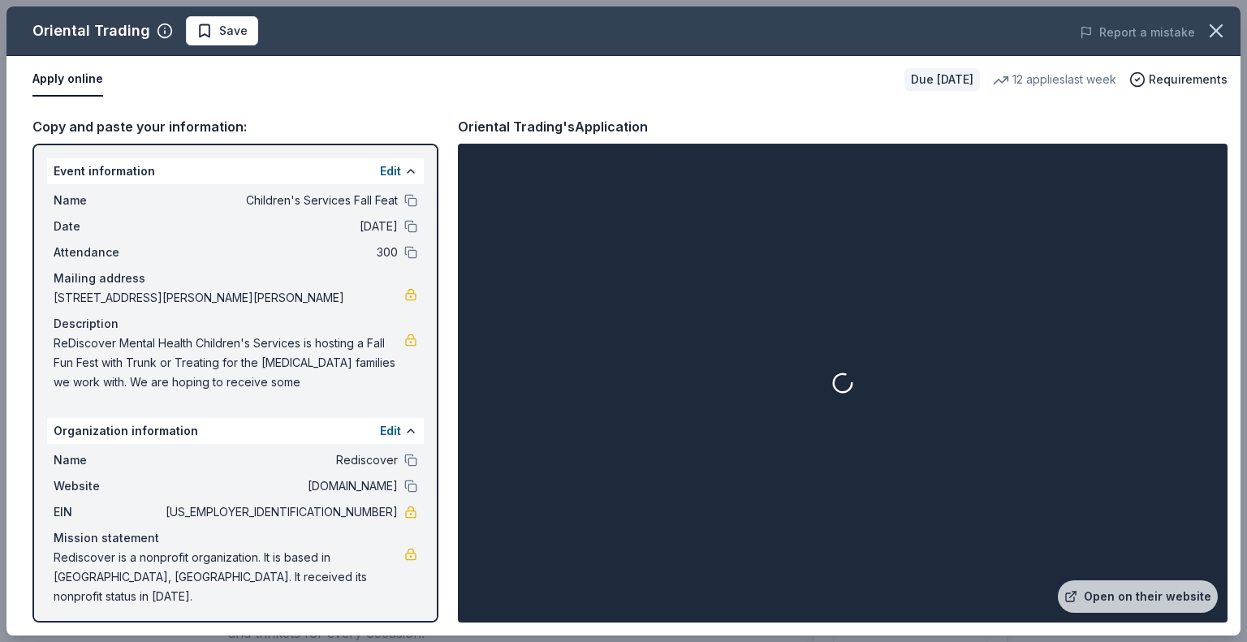
drag, startPoint x: 1217, startPoint y: 192, endPoint x: 1226, endPoint y: 230, distance: 38.4
click at [1226, 230] on div "Open on their website" at bounding box center [843, 383] width 770 height 479
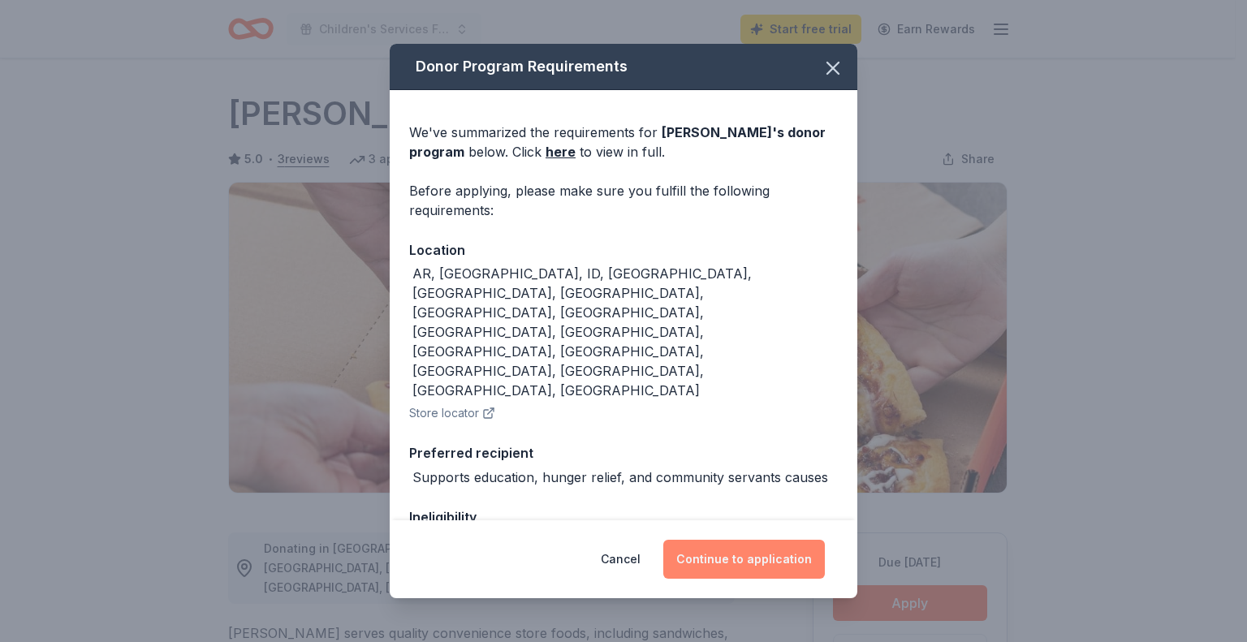
click at [731, 557] on button "Continue to application" at bounding box center [744, 559] width 162 height 39
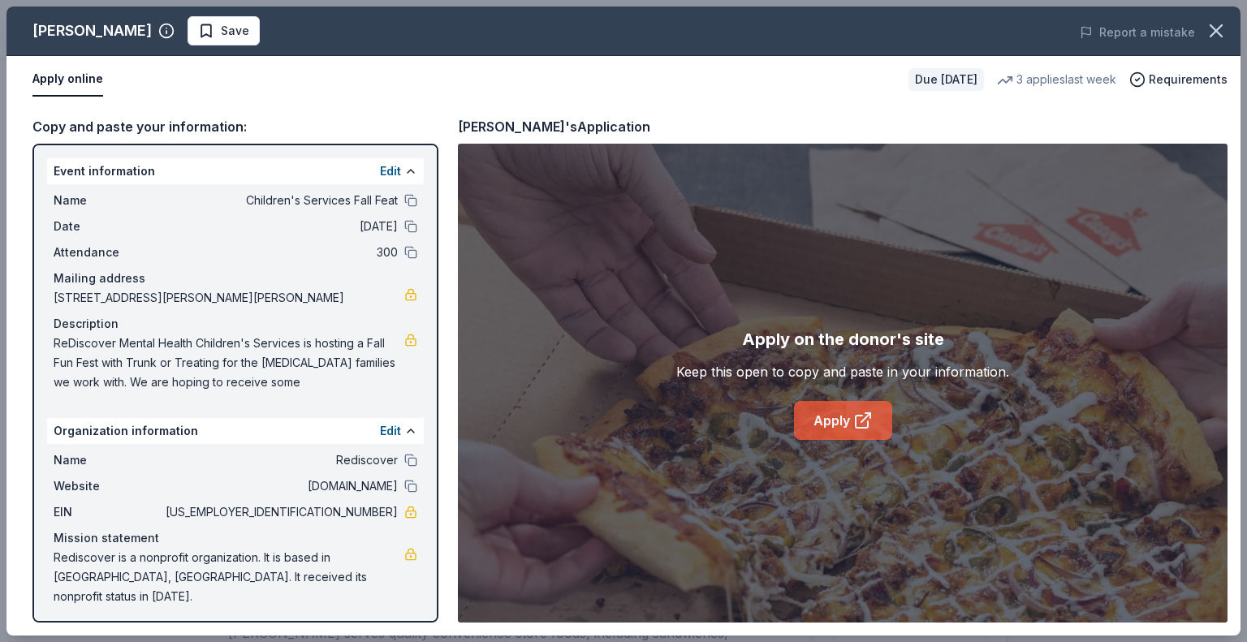
click at [856, 428] on icon at bounding box center [862, 422] width 12 height 12
click at [843, 421] on link "Apply" at bounding box center [843, 420] width 98 height 39
click at [824, 423] on link "Apply" at bounding box center [843, 420] width 98 height 39
click at [852, 422] on link "Apply" at bounding box center [843, 420] width 98 height 39
